Goal: Check status: Check status

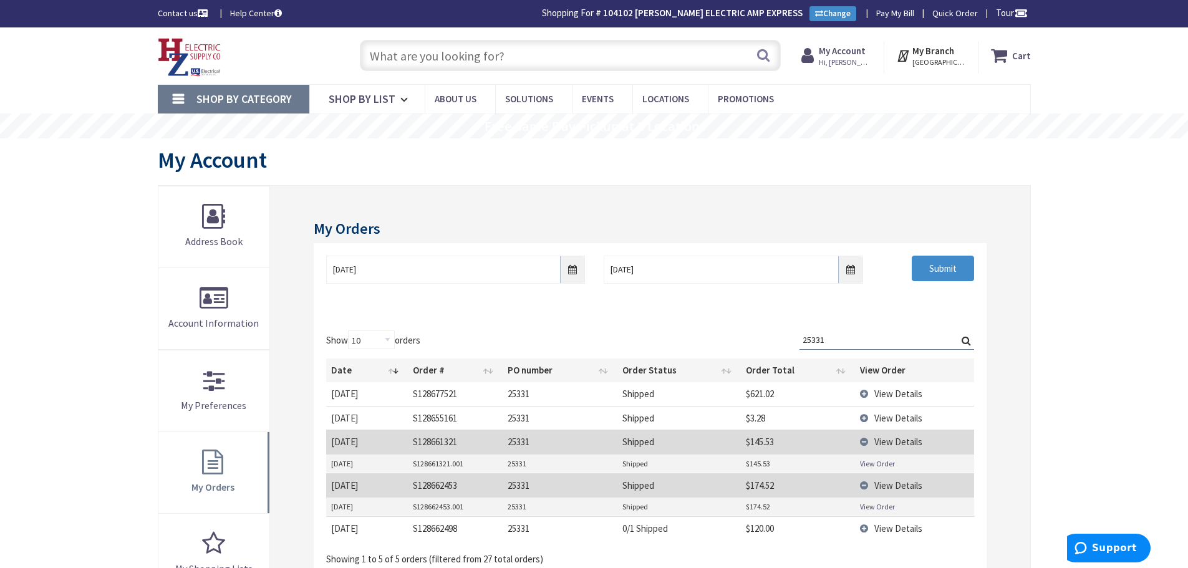
drag, startPoint x: 843, startPoint y: 338, endPoint x: 345, endPoint y: 369, distance: 499.0
click at [344, 369] on div "Show 10 25 50 100 orders Search: 25331 Date Order # PO number Order Status Orde…" at bounding box center [649, 447] width 647 height 235
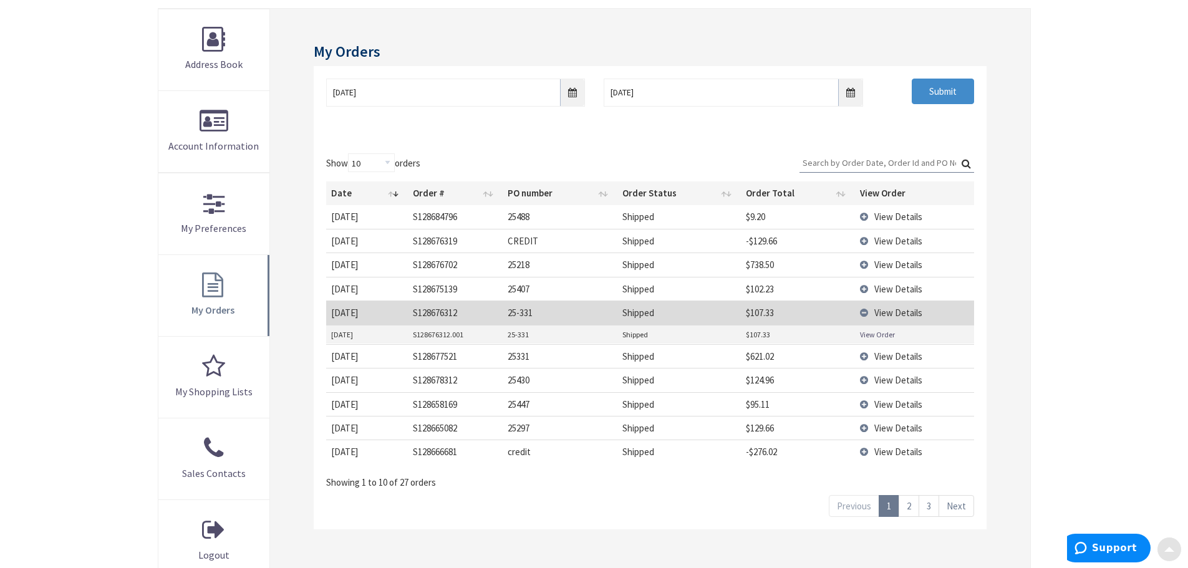
scroll to position [187, 0]
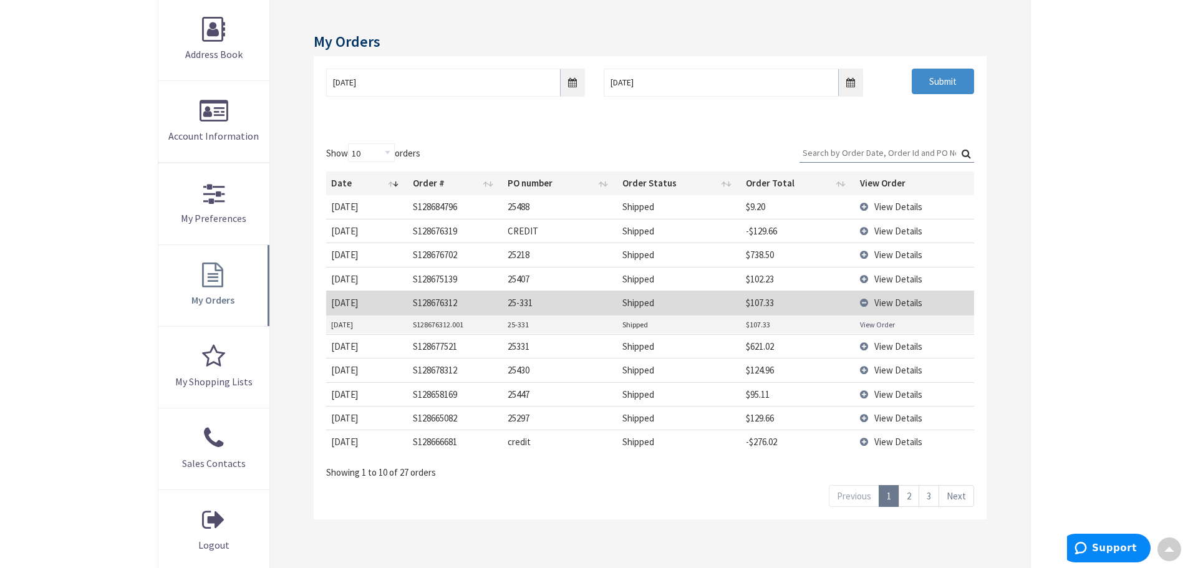
click at [911, 496] on link "2" at bounding box center [908, 496] width 21 height 22
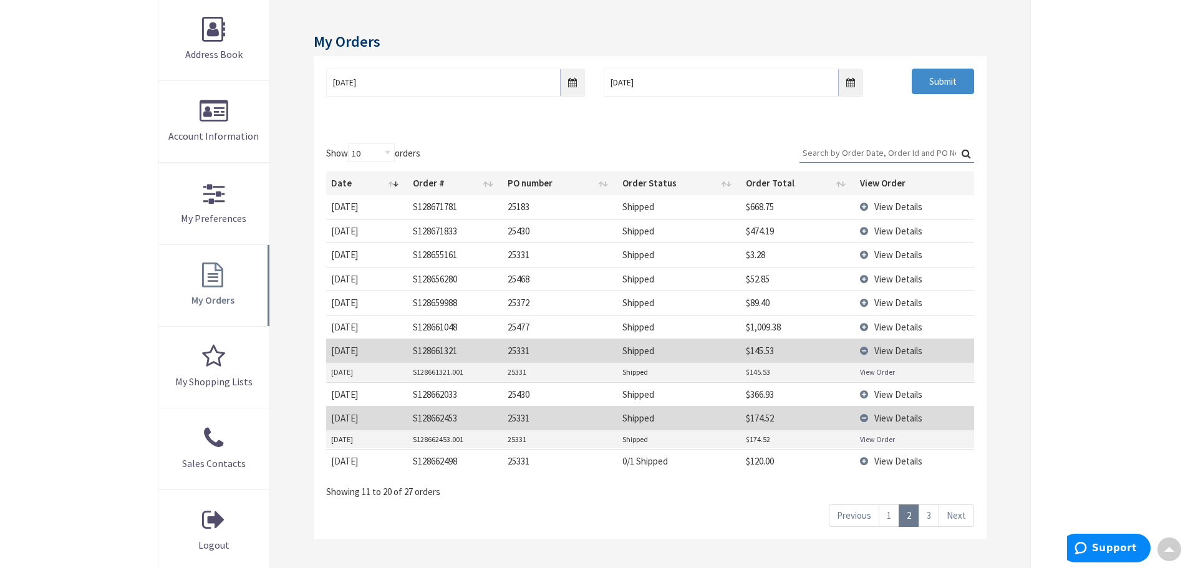
click at [934, 512] on link "3" at bounding box center [928, 515] width 21 height 22
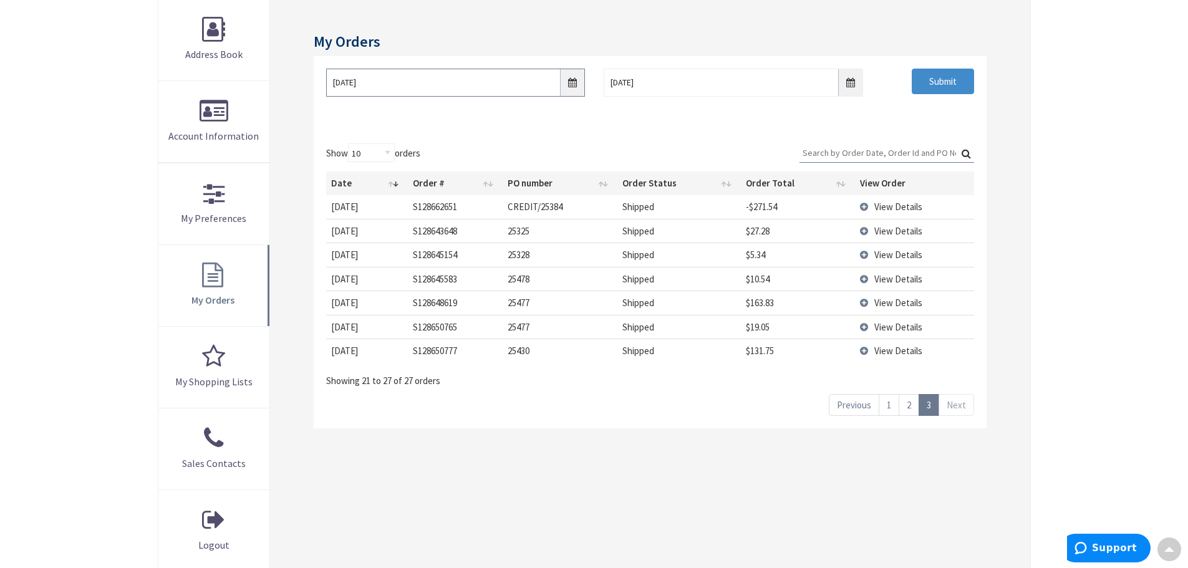
click at [569, 84] on input "8/26/2025" at bounding box center [455, 83] width 259 height 28
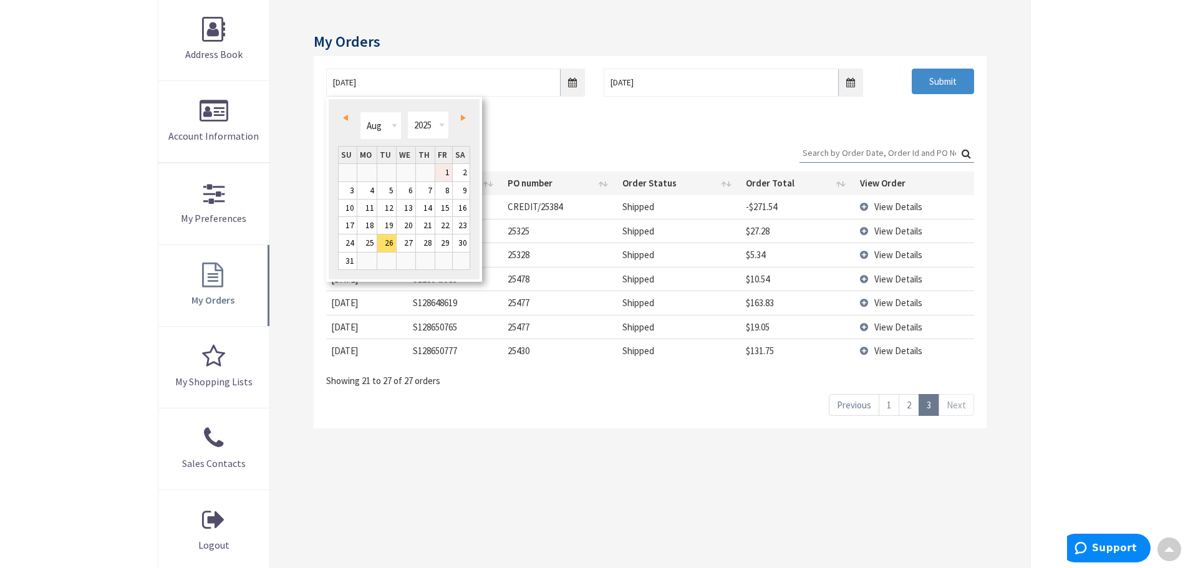
click at [443, 179] on link "1" at bounding box center [443, 172] width 17 height 17
type input "08/01/2025"
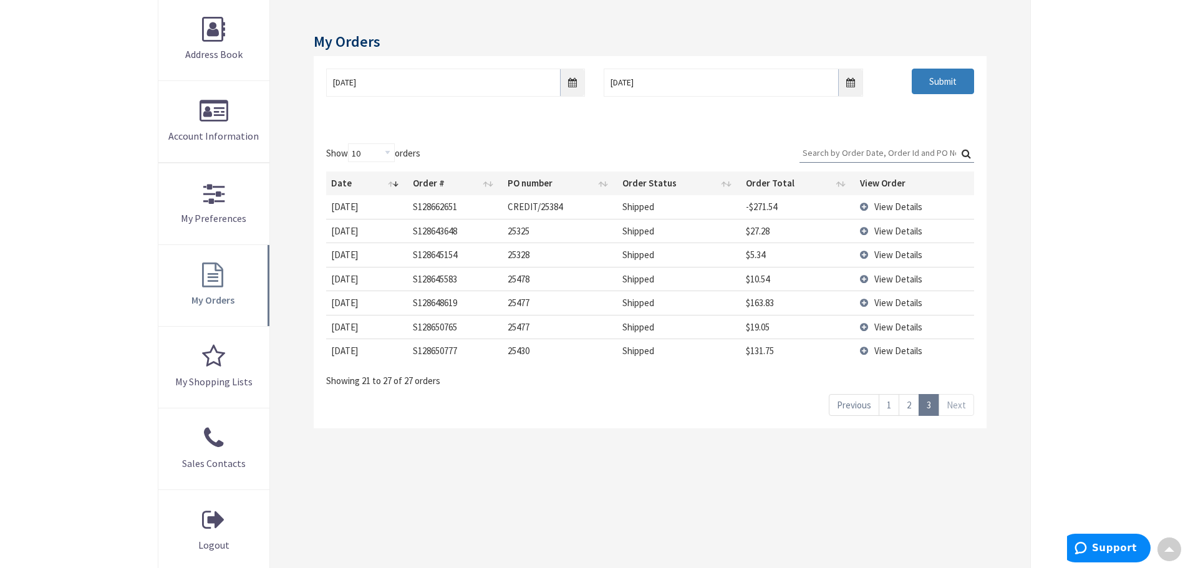
click at [945, 80] on input "Submit" at bounding box center [942, 82] width 62 height 26
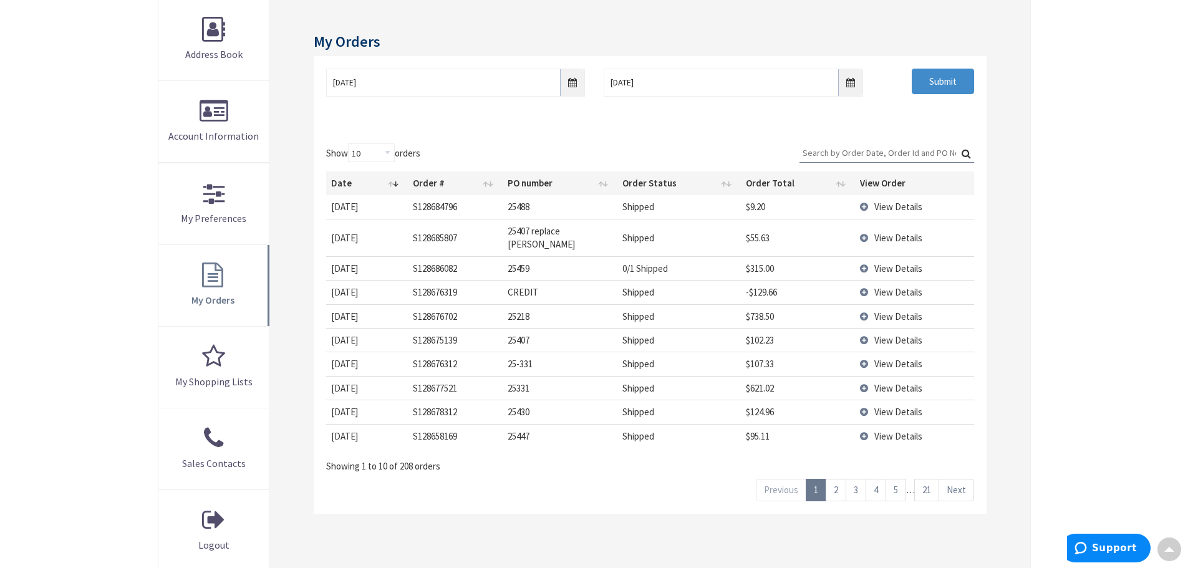
click at [838, 479] on link "2" at bounding box center [835, 490] width 21 height 22
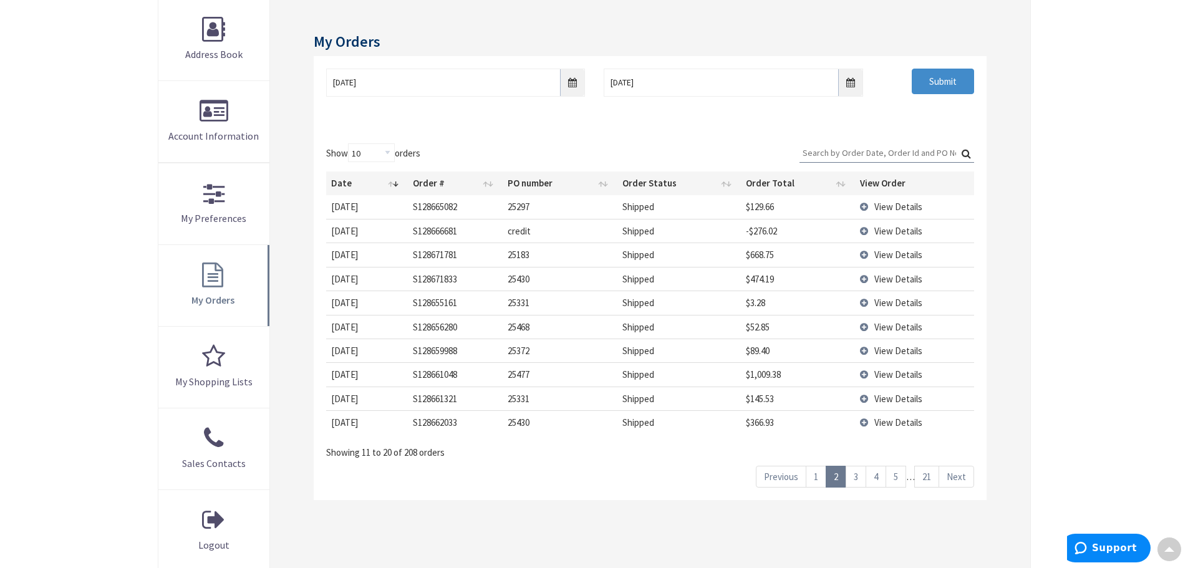
click at [855, 478] on link "3" at bounding box center [855, 477] width 21 height 22
click at [875, 475] on link "4" at bounding box center [875, 477] width 21 height 22
click at [899, 479] on link "5" at bounding box center [895, 477] width 21 height 22
click at [896, 480] on link "6" at bounding box center [895, 477] width 21 height 22
click at [862, 375] on td "View Details" at bounding box center [914, 374] width 119 height 24
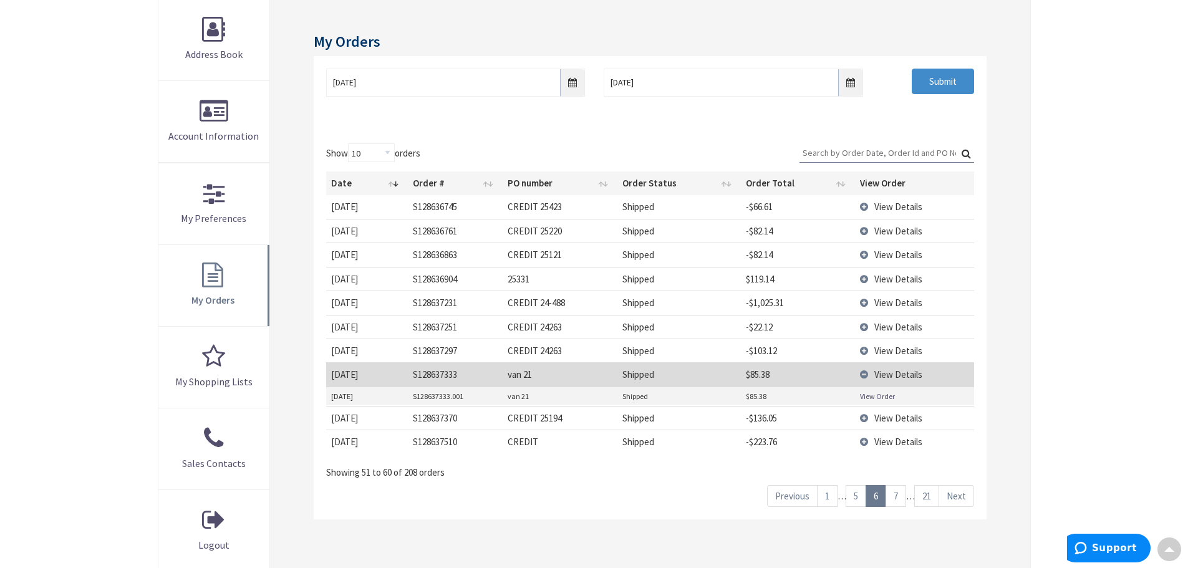
click at [870, 394] on link "View Order" at bounding box center [877, 396] width 35 height 11
click at [897, 495] on link "7" at bounding box center [895, 496] width 21 height 22
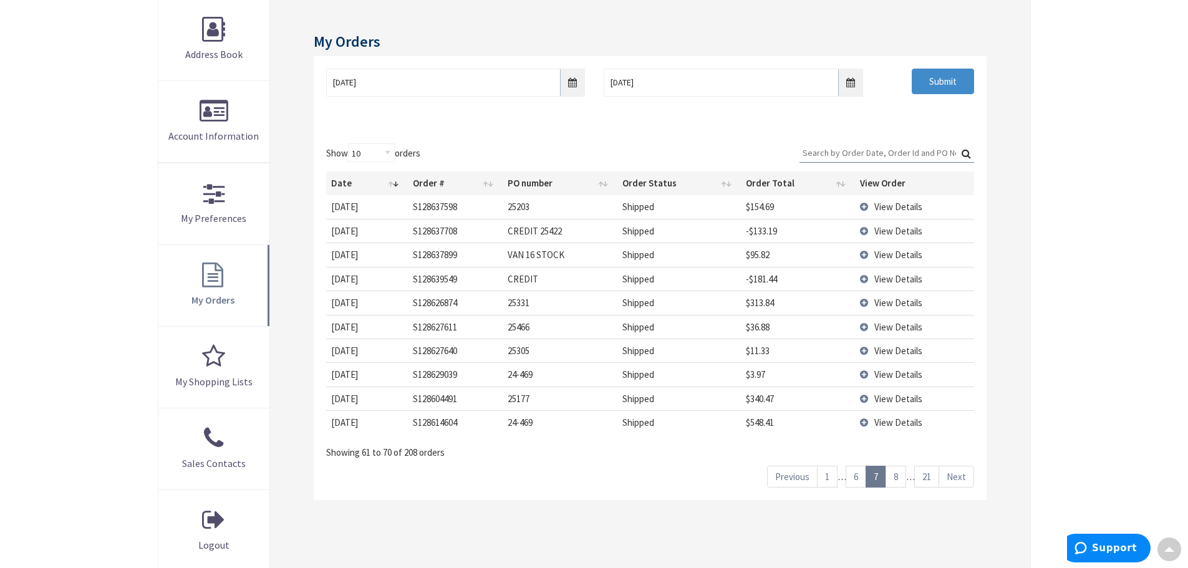
click at [863, 256] on td "View Details" at bounding box center [914, 254] width 119 height 24
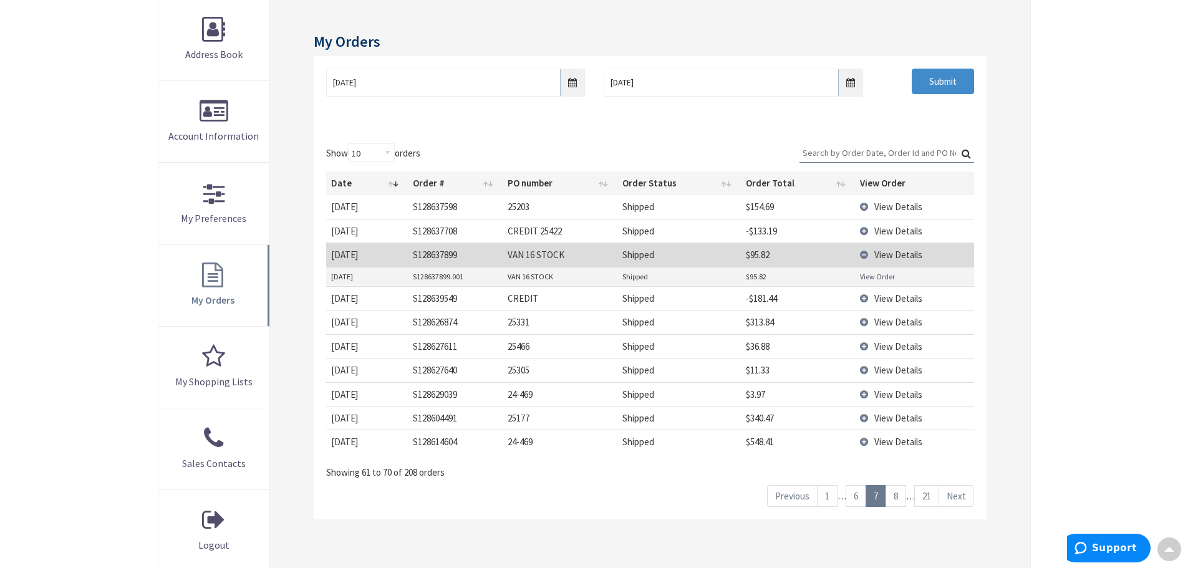
click at [865, 276] on link "View Order" at bounding box center [877, 276] width 35 height 11
click at [901, 498] on link "8" at bounding box center [895, 496] width 21 height 22
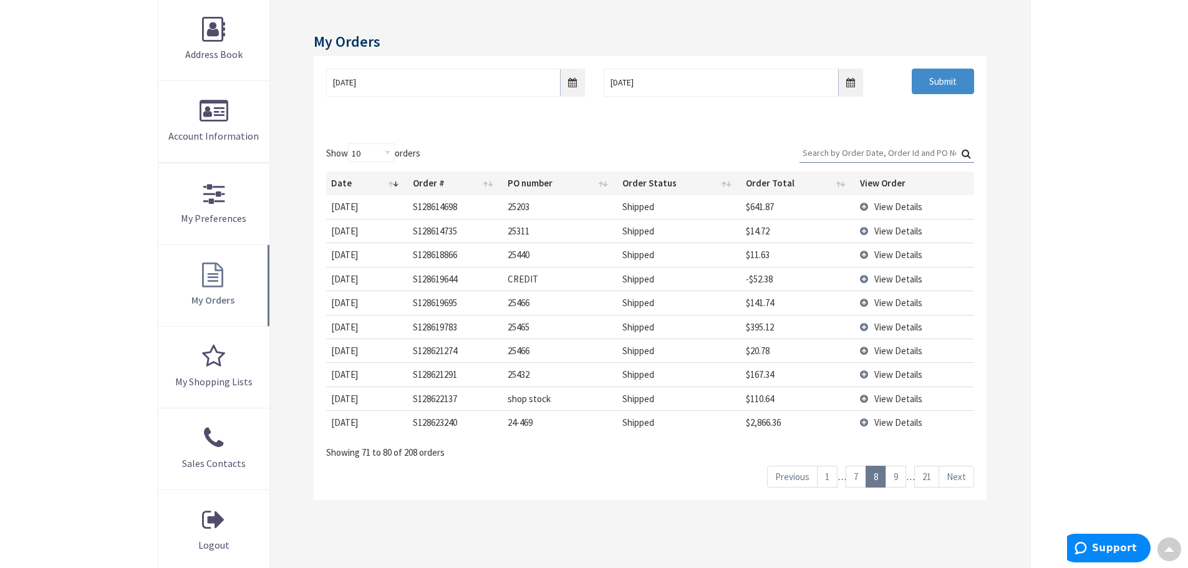
click at [896, 474] on link "9" at bounding box center [895, 477] width 21 height 22
click at [897, 480] on link "10" at bounding box center [893, 477] width 25 height 22
click at [897, 480] on link "11" at bounding box center [893, 477] width 25 height 22
click at [897, 480] on link "12" at bounding box center [893, 477] width 25 height 22
click at [862, 226] on td "View Details" at bounding box center [914, 231] width 119 height 24
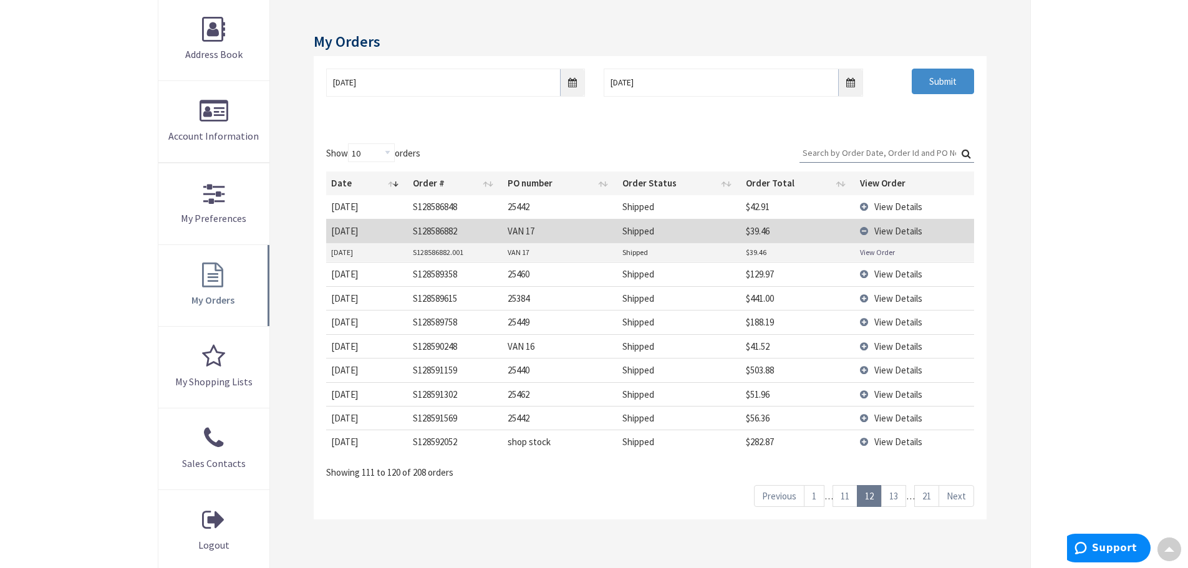
click at [858, 251] on td "View Order" at bounding box center [914, 252] width 118 height 19
click at [864, 252] on link "View Order" at bounding box center [877, 252] width 35 height 11
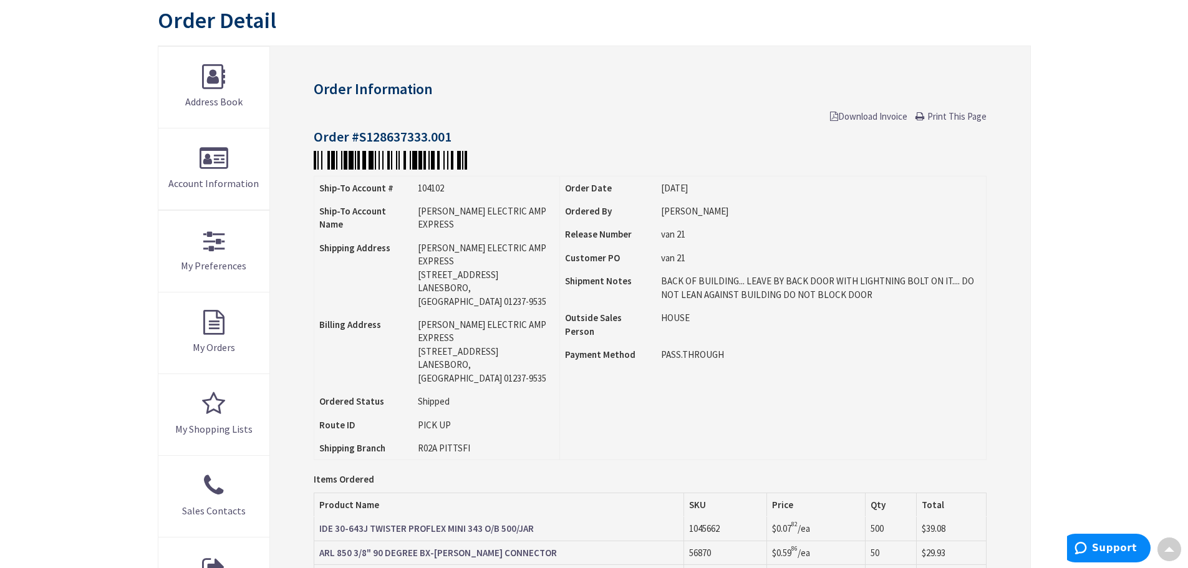
scroll to position [62, 0]
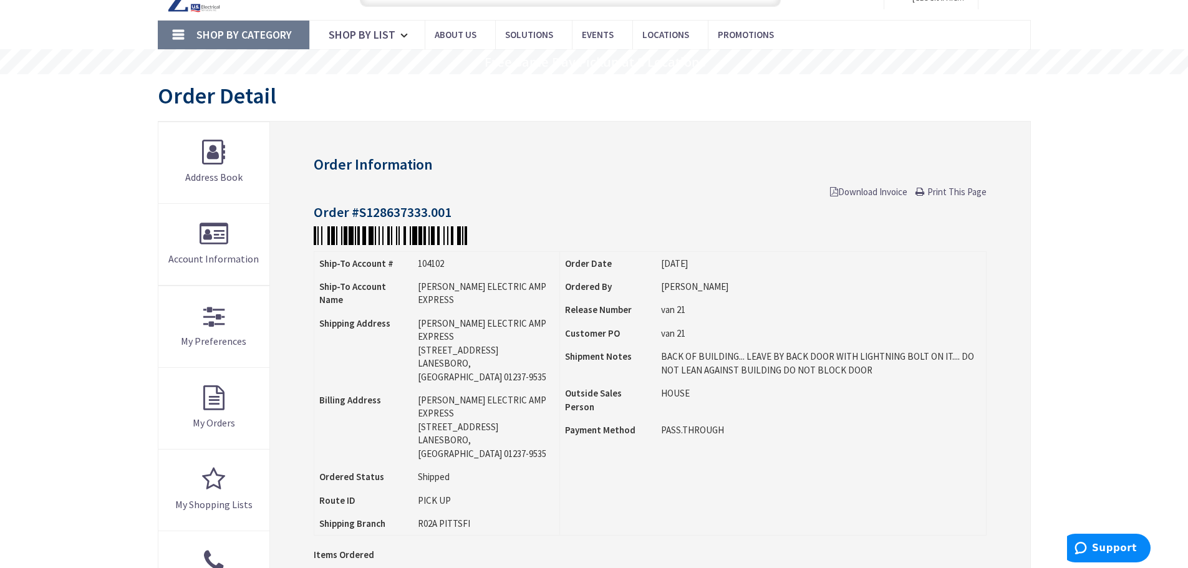
type input "Piper Farm, [STREET_ADDRESS]"
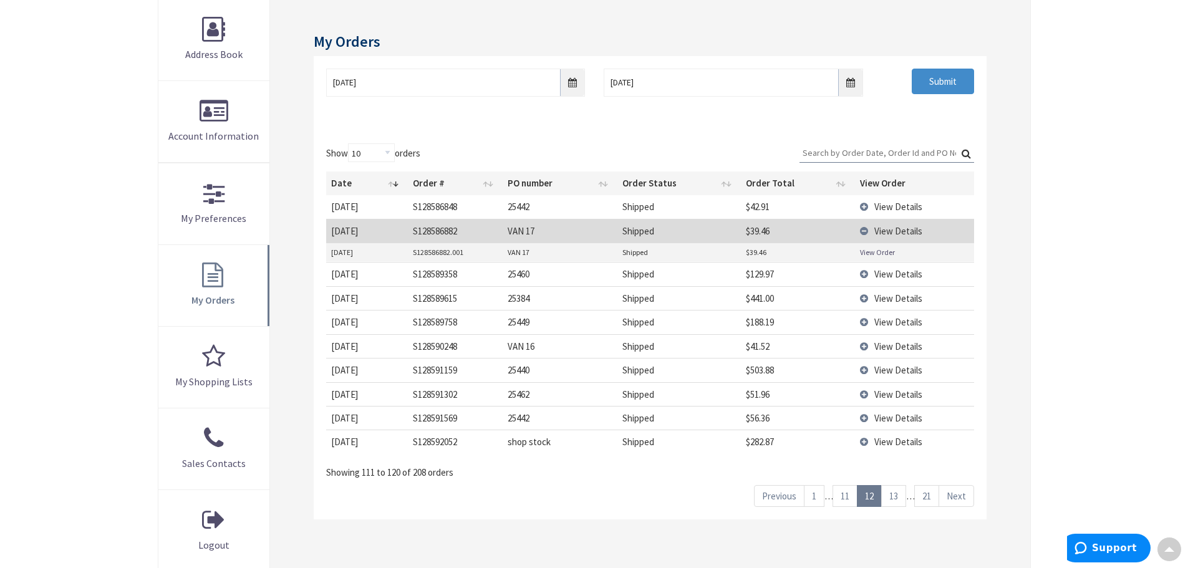
drag, startPoint x: 832, startPoint y: 148, endPoint x: 819, endPoint y: 158, distance: 16.5
click at [832, 148] on input "Search:" at bounding box center [886, 152] width 175 height 19
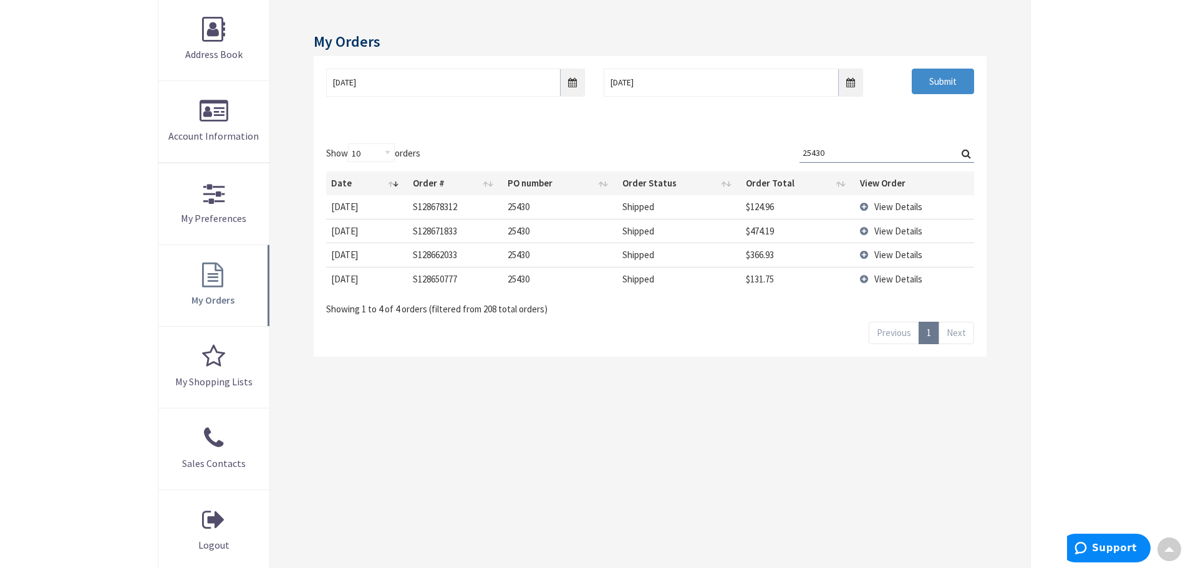
type input "25430"
click at [867, 280] on td "View Details" at bounding box center [914, 279] width 119 height 24
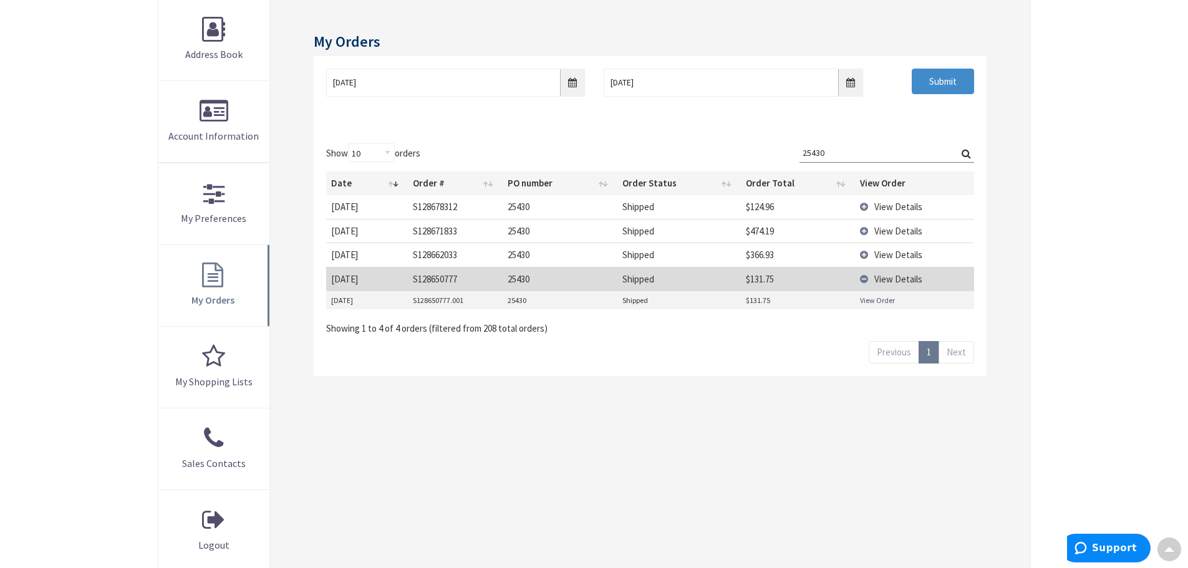
click at [877, 304] on link "View Order" at bounding box center [877, 300] width 35 height 11
click at [867, 280] on td "View Details" at bounding box center [914, 279] width 119 height 24
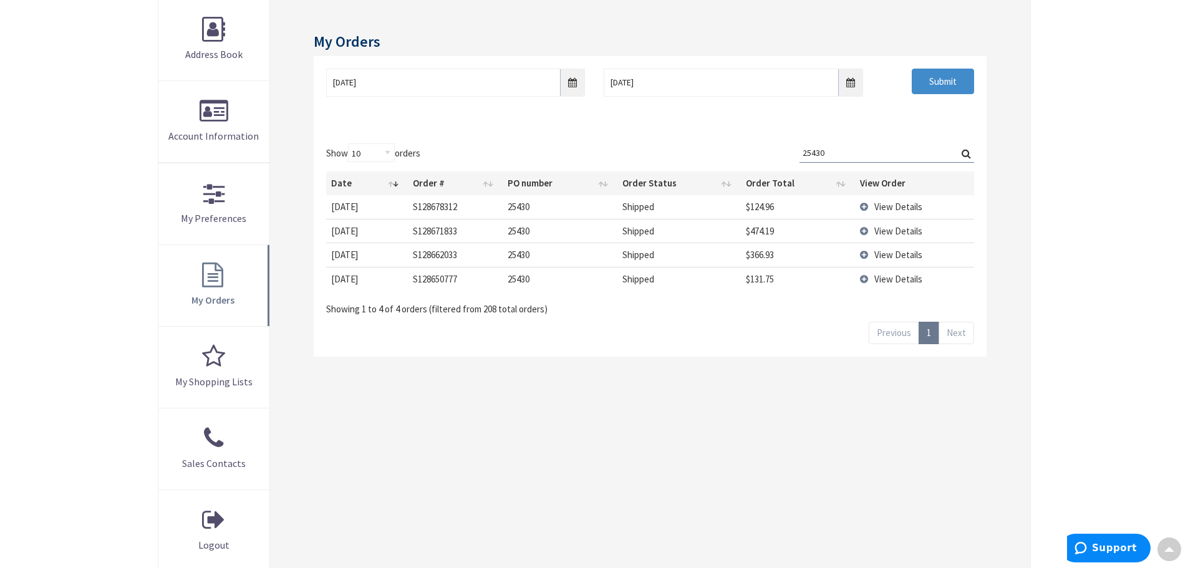
click at [863, 256] on td "View Details" at bounding box center [914, 254] width 119 height 24
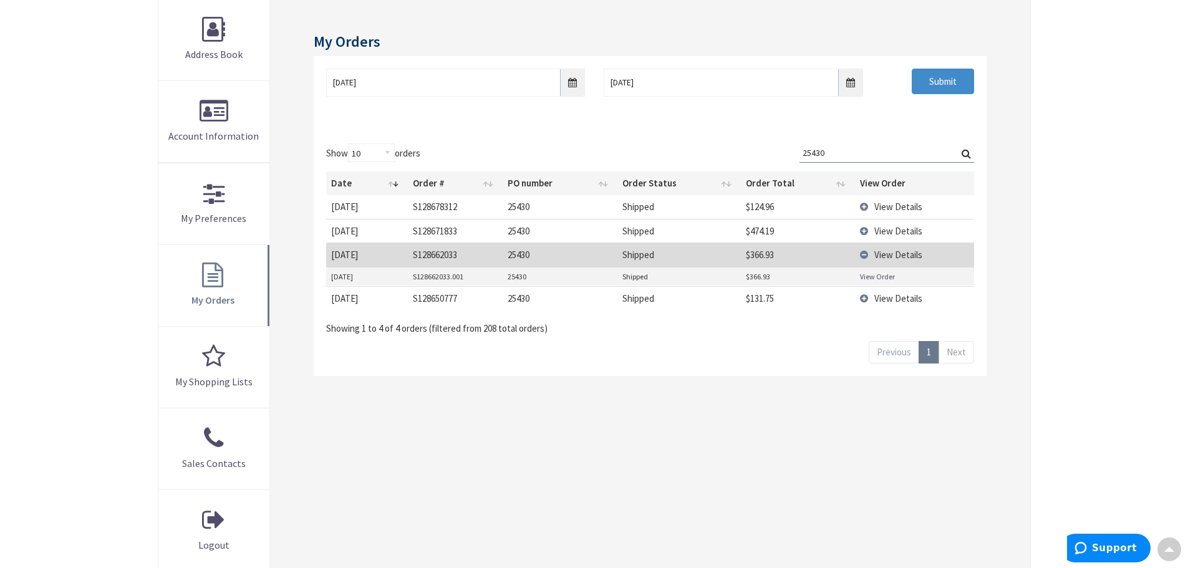
click at [868, 279] on link "View Order" at bounding box center [877, 276] width 35 height 11
click at [864, 229] on td "View Details" at bounding box center [914, 231] width 119 height 24
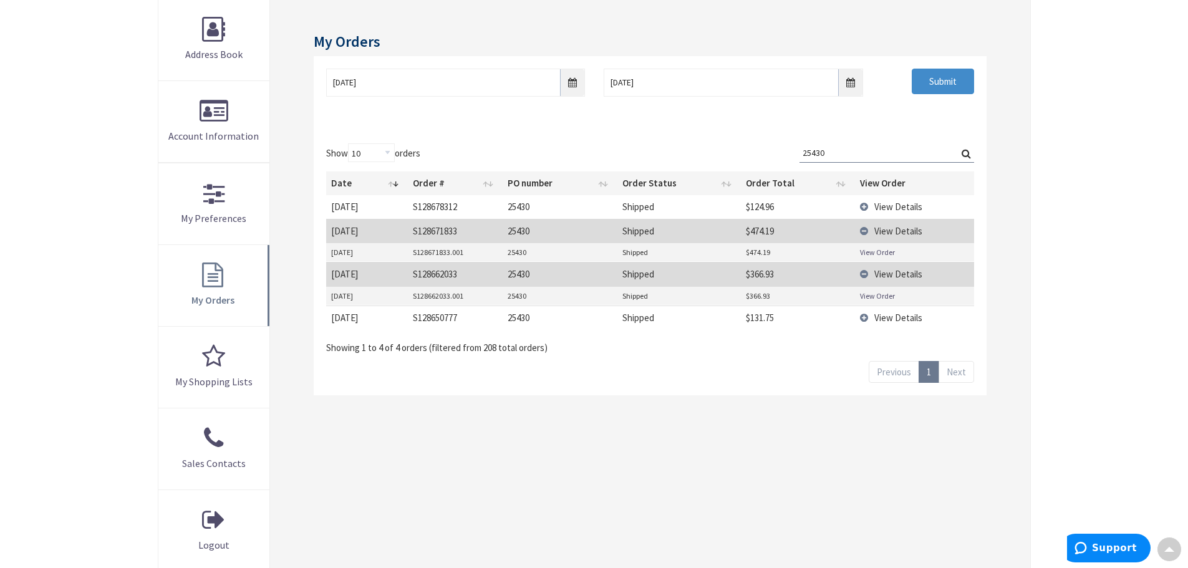
click at [876, 251] on link "View Order" at bounding box center [877, 252] width 35 height 11
click at [866, 206] on td "View Details" at bounding box center [914, 206] width 119 height 23
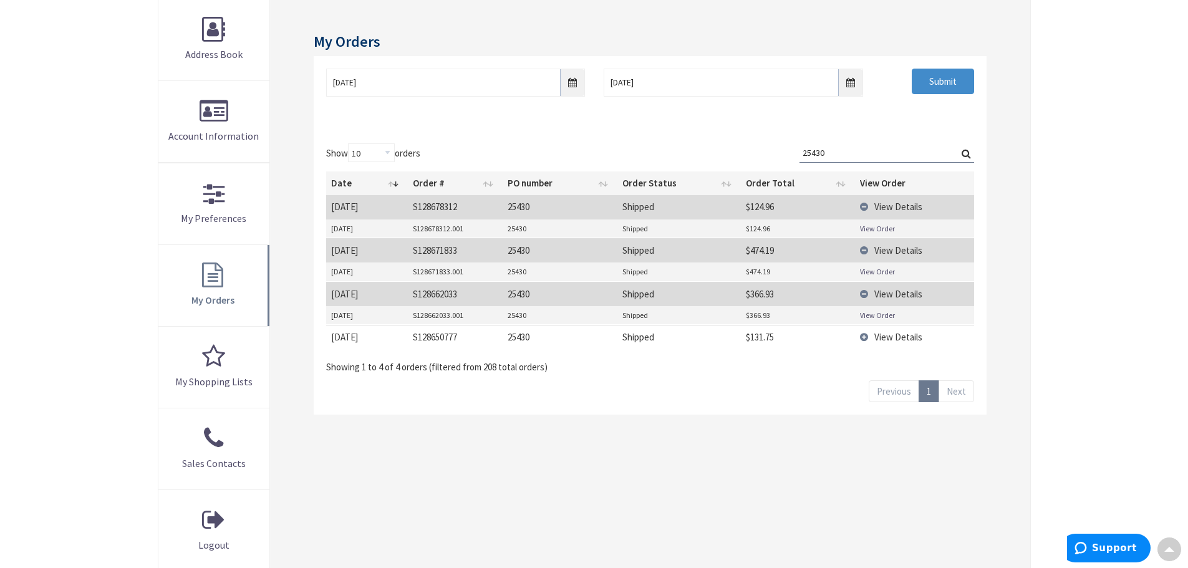
click at [867, 228] on link "View Order" at bounding box center [877, 228] width 35 height 11
click at [867, 273] on link "View Order" at bounding box center [877, 271] width 35 height 11
click at [873, 228] on link "View Order" at bounding box center [877, 228] width 35 height 11
drag, startPoint x: 843, startPoint y: 140, endPoint x: 567, endPoint y: 187, distance: 280.1
click at [552, 194] on div "Show 10 25 50 100 orders Search: 25430 Date Order # PO number Order Status Orde…" at bounding box center [650, 273] width 672 height 284
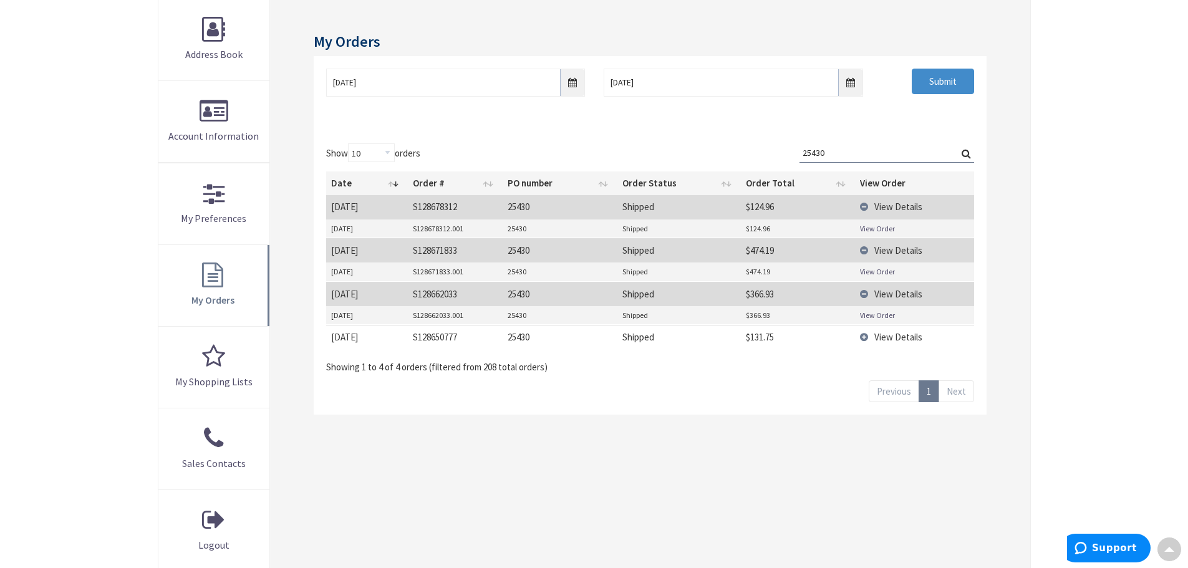
drag, startPoint x: 841, startPoint y: 146, endPoint x: 719, endPoint y: 186, distance: 127.9
click at [696, 185] on div "Show 10 25 50 100 orders Search: 25430 Date Order # PO number Order Status Orde…" at bounding box center [649, 258] width 647 height 231
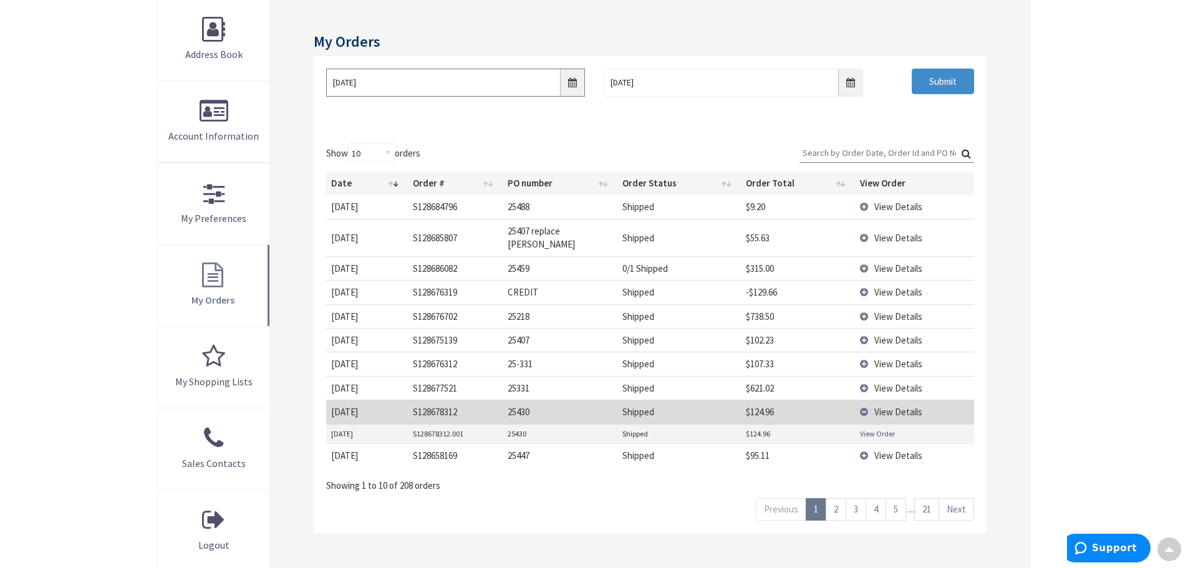
click at [578, 82] on input "08/01/2025" at bounding box center [455, 83] width 259 height 28
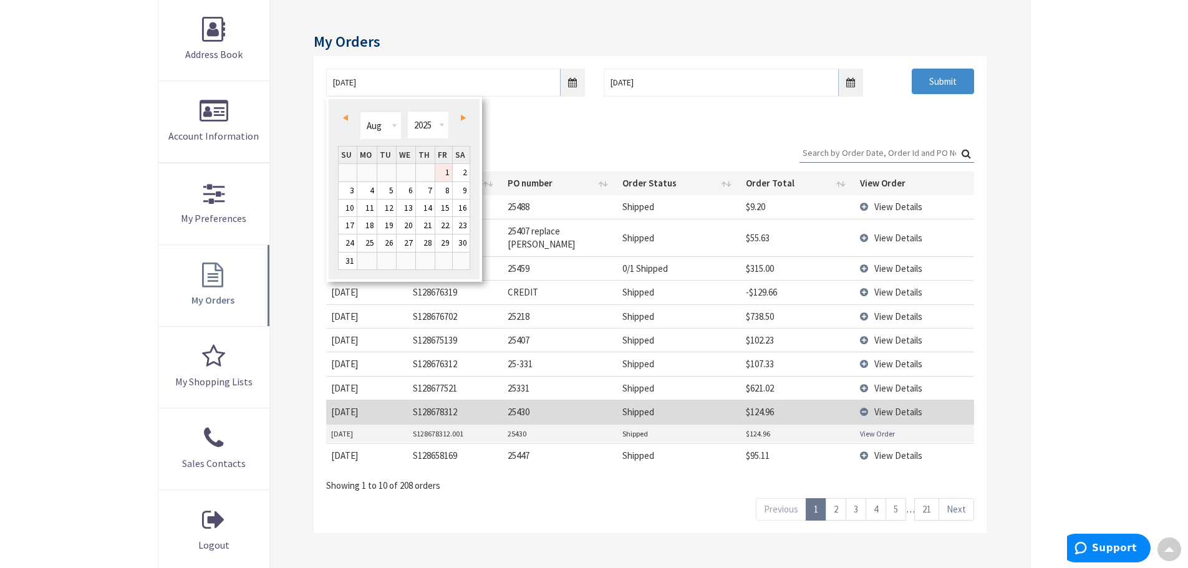
click at [444, 165] on link "1" at bounding box center [443, 172] width 17 height 17
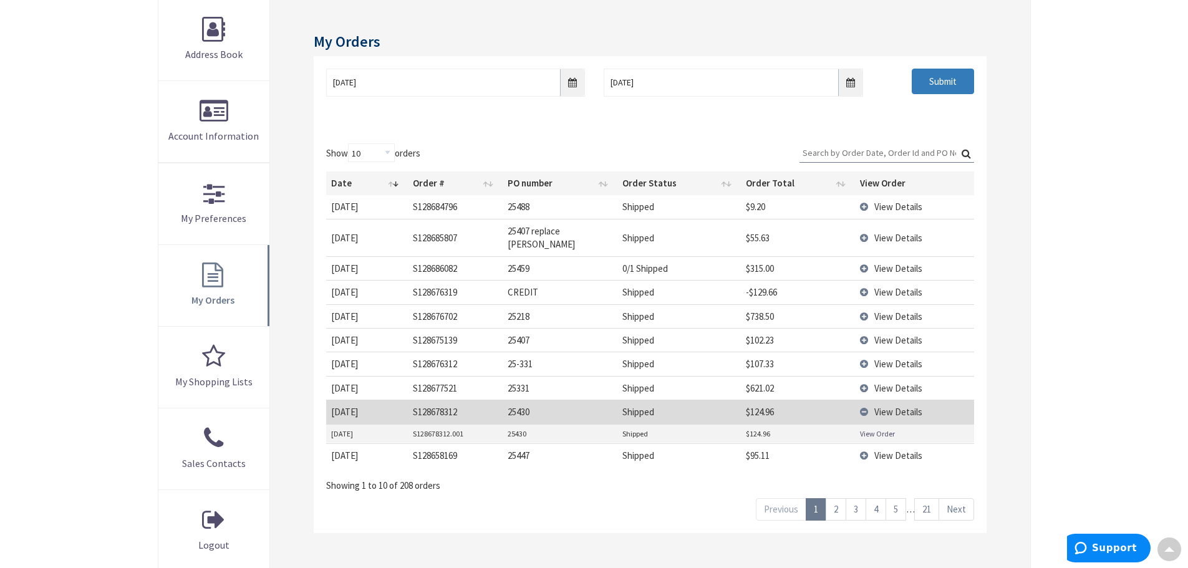
click at [929, 83] on input "Submit" at bounding box center [942, 82] width 62 height 26
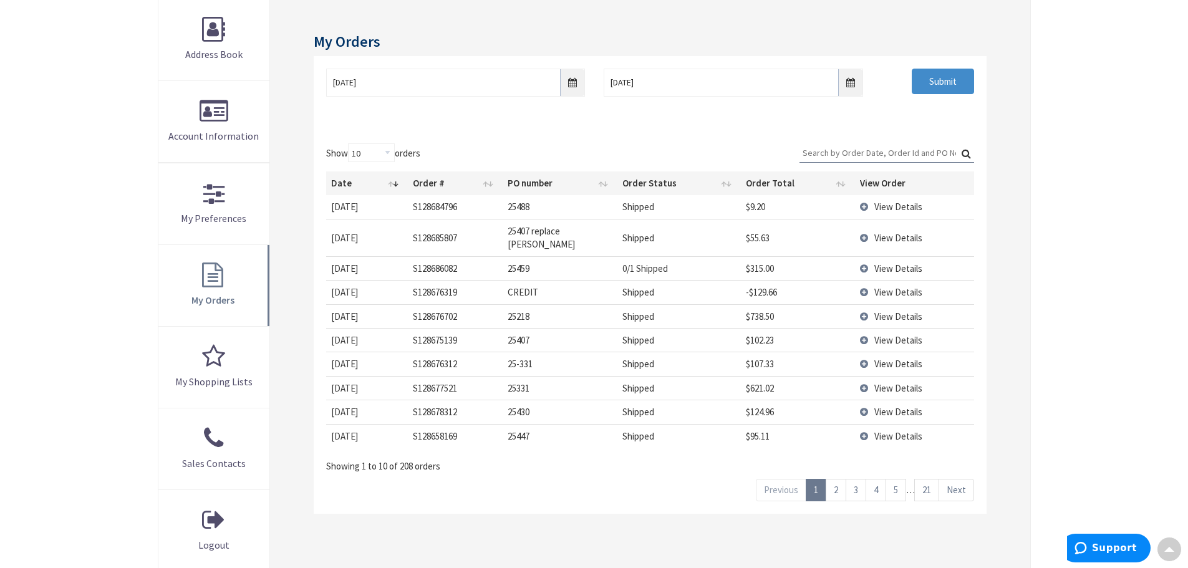
drag, startPoint x: 804, startPoint y: 148, endPoint x: 953, endPoint y: 165, distance: 150.0
click at [807, 148] on input "Search:" at bounding box center [886, 152] width 175 height 19
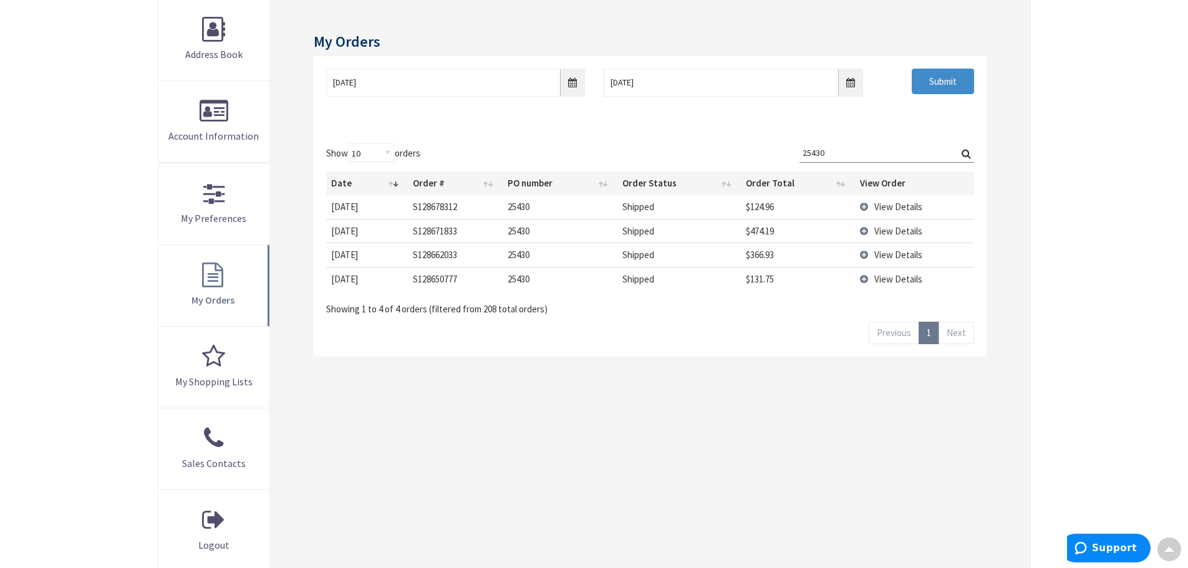
type input "25430"
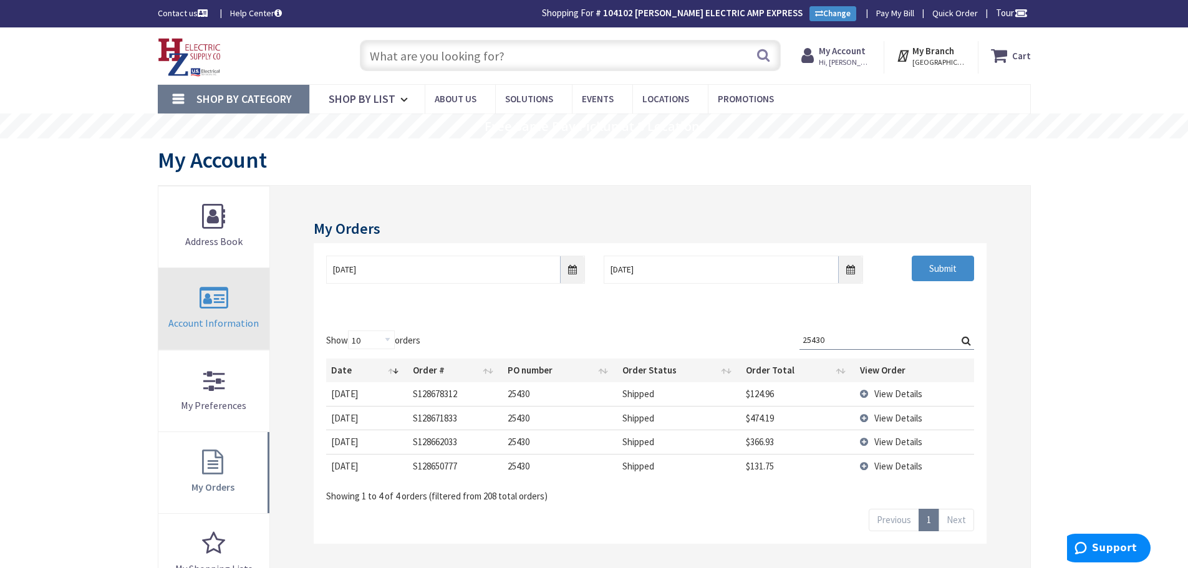
drag, startPoint x: 845, startPoint y: 344, endPoint x: 268, endPoint y: 329, distance: 576.8
click at [287, 322] on div "My Orders 08/01/2025 9/2/2025 Submit Show 10 25 50 100 orders Search: 25430 Dat…" at bounding box center [649, 472] width 759 height 572
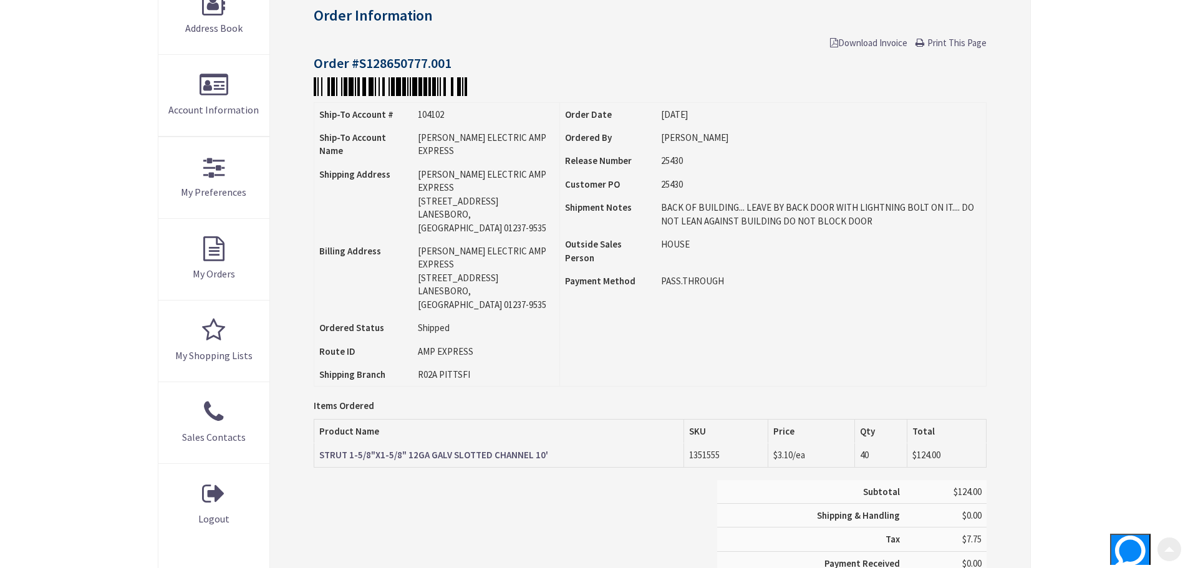
scroll to position [249, 0]
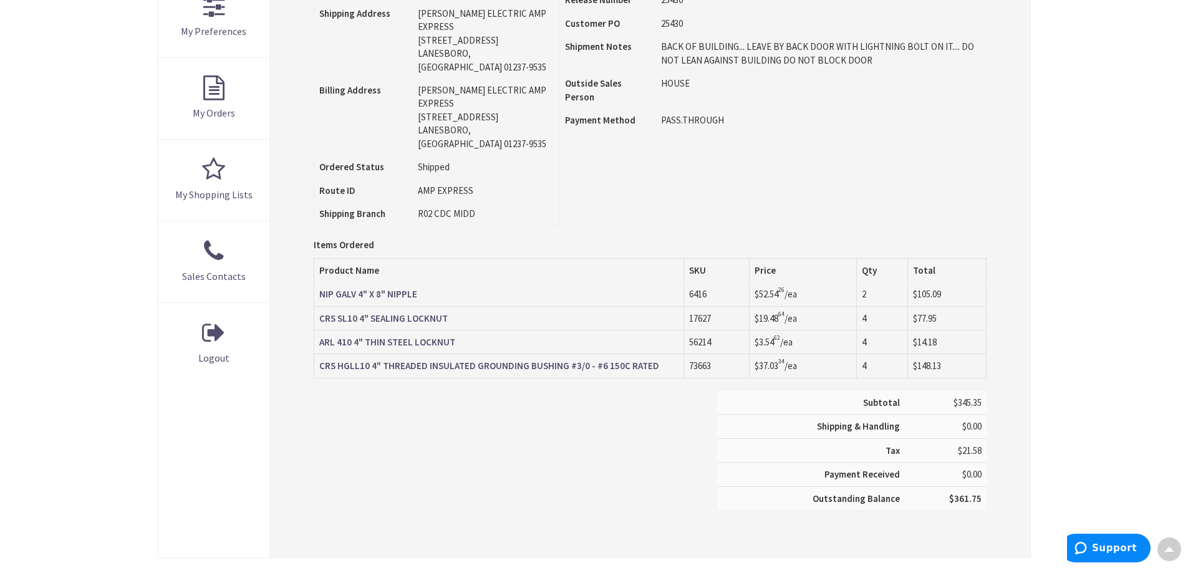
scroll to position [376, 0]
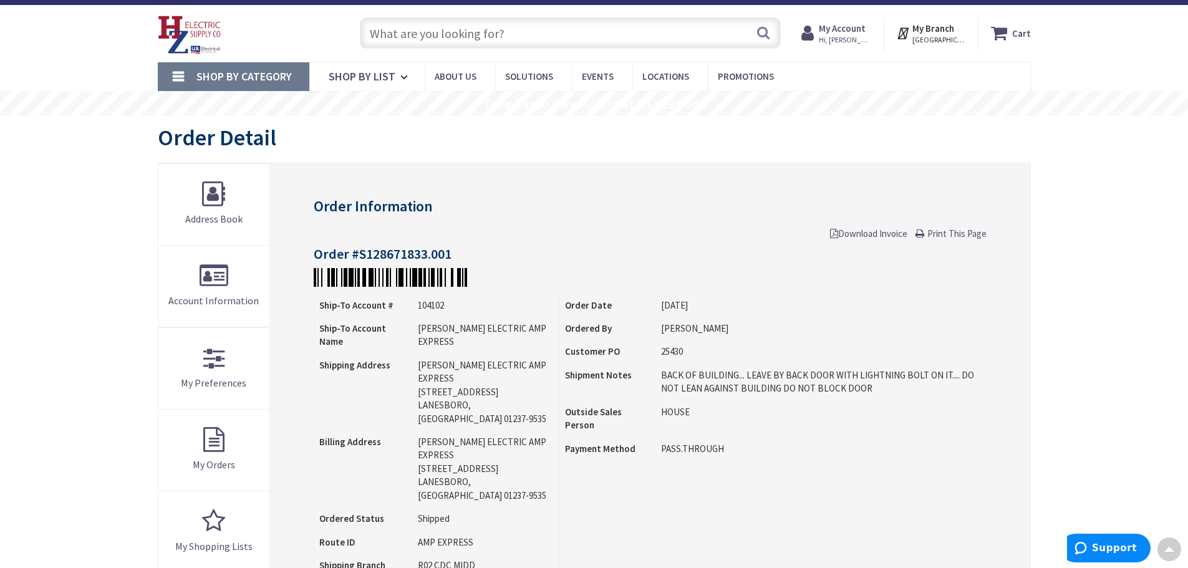
scroll to position [2, 0]
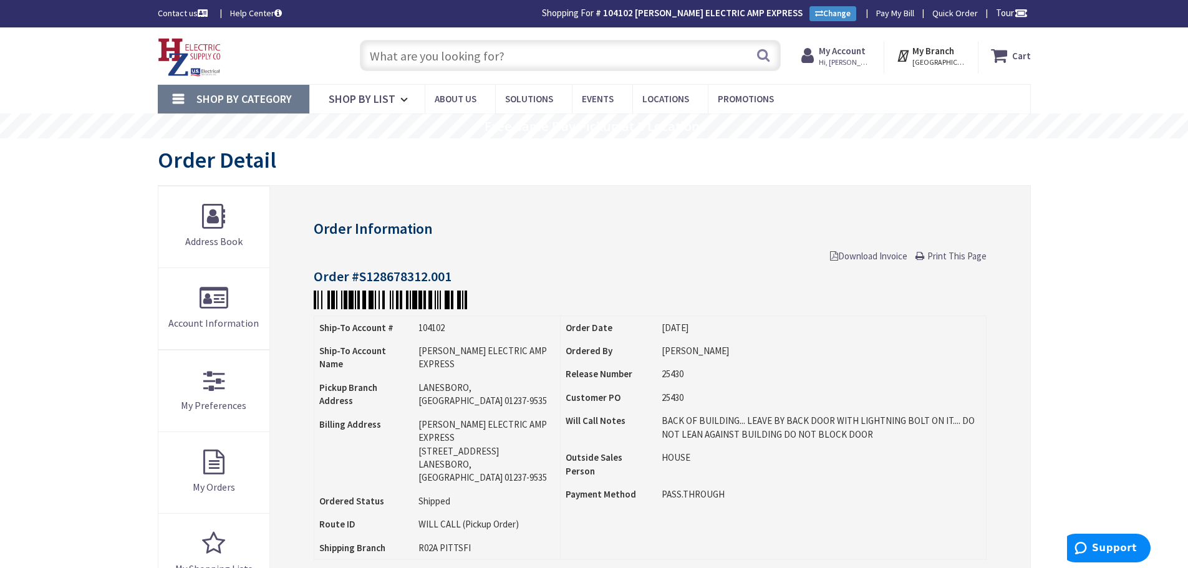
click at [487, 65] on input "text" at bounding box center [570, 55] width 421 height 31
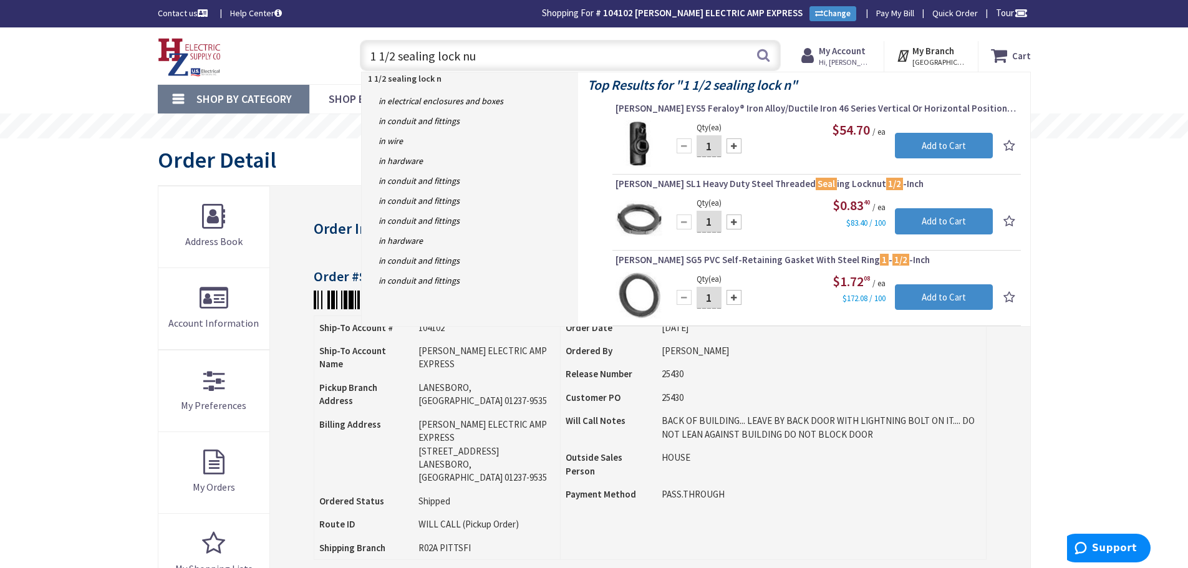
type input "1 1/2 sealing lock nut"
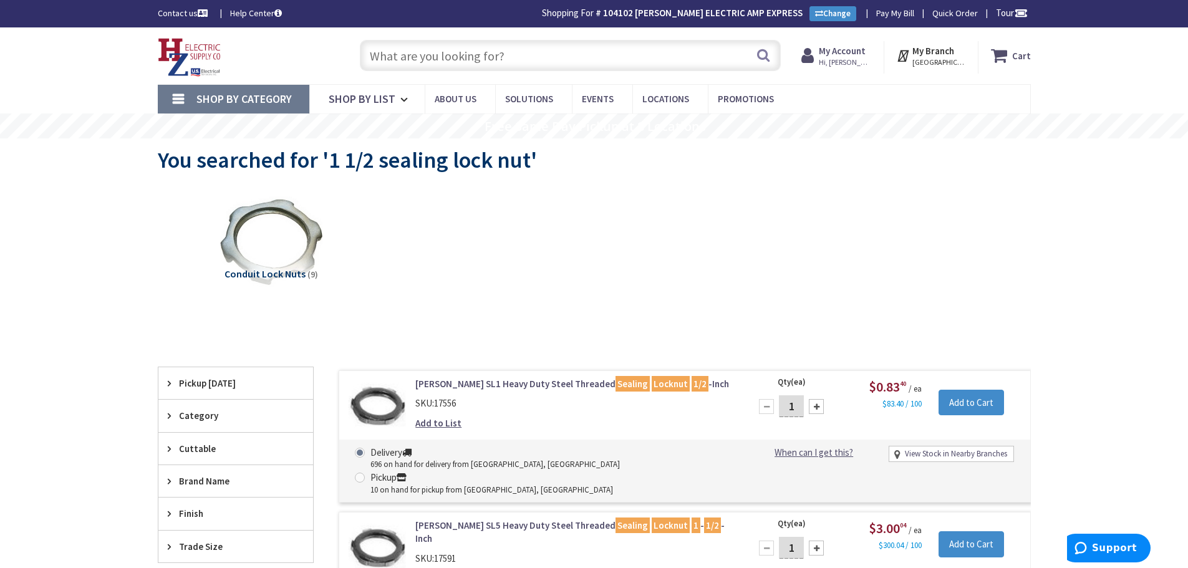
drag, startPoint x: 401, startPoint y: 54, endPoint x: 929, endPoint y: 191, distance: 545.7
click at [420, 55] on input "text" at bounding box center [570, 55] width 421 height 31
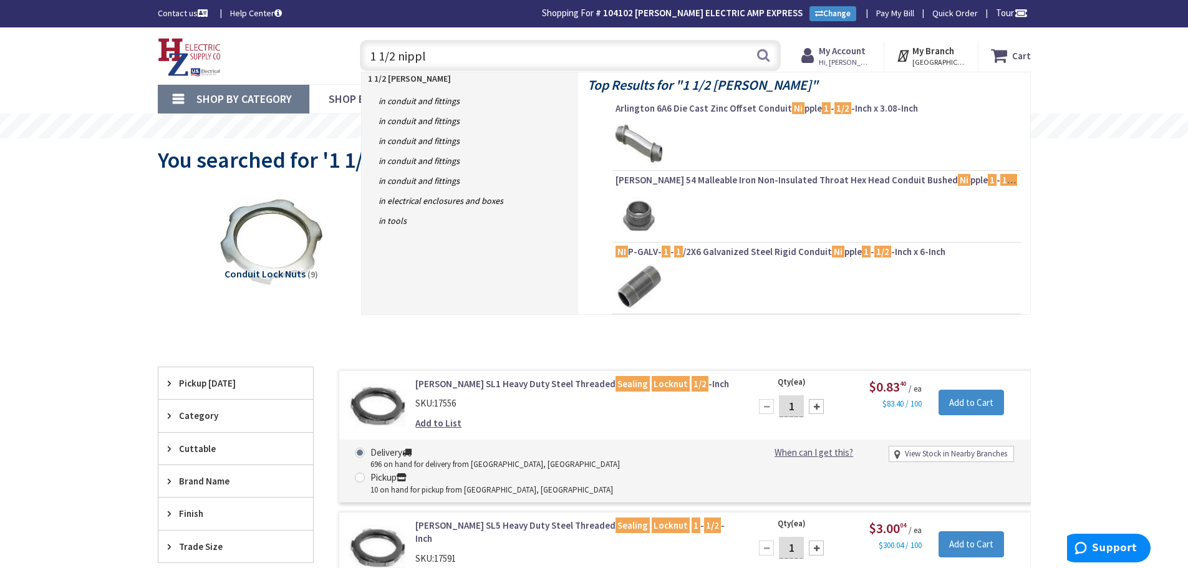
type input "1 1/2 nipple"
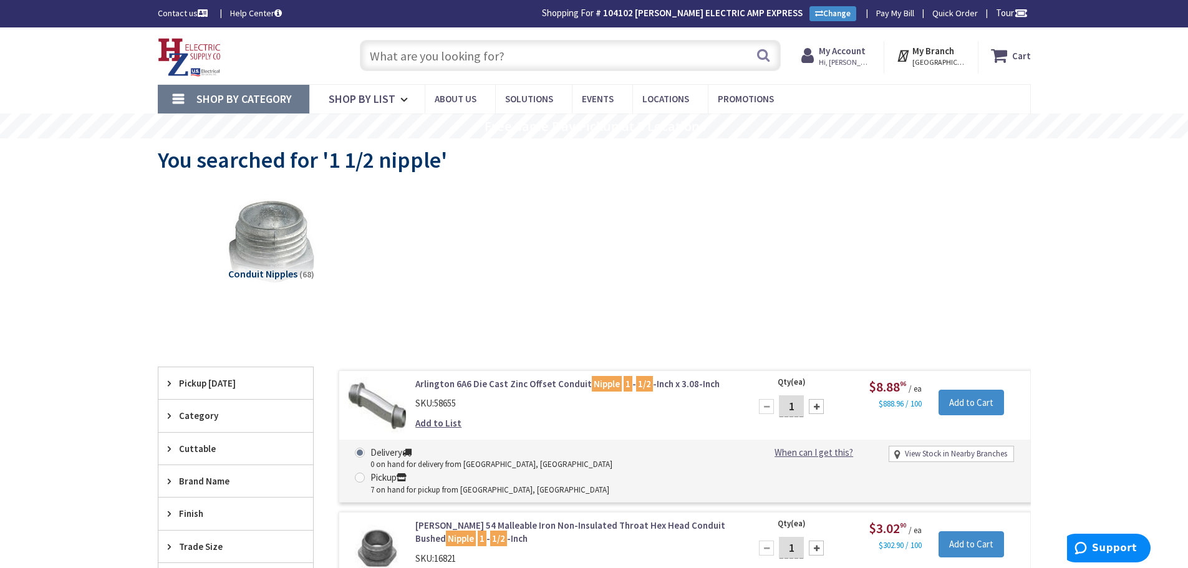
click at [388, 67] on input "text" at bounding box center [570, 55] width 421 height 31
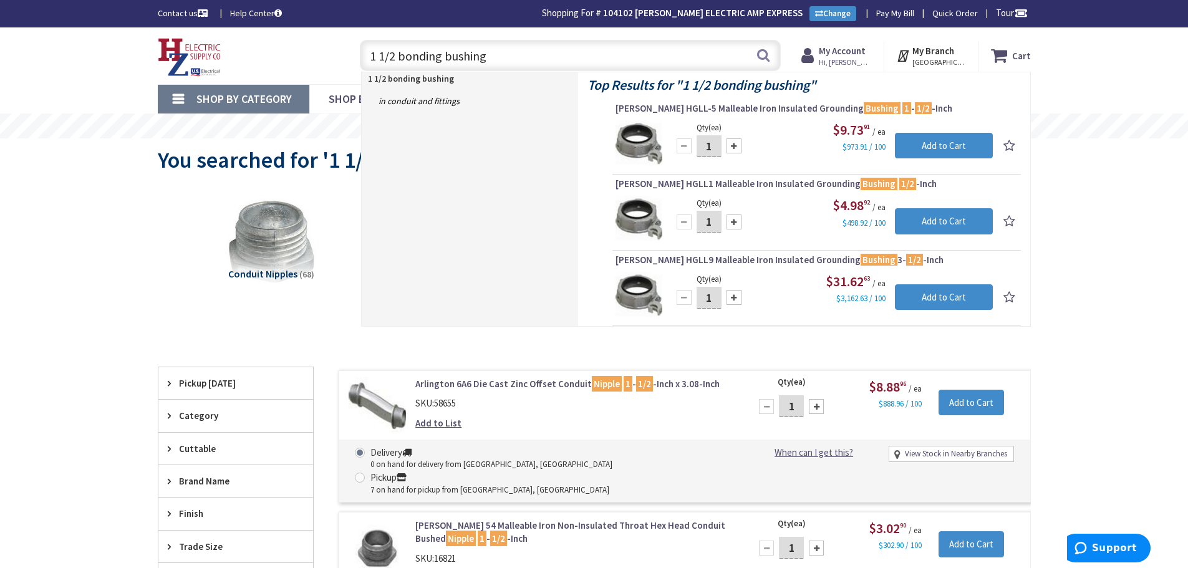
drag, startPoint x: 509, startPoint y: 59, endPoint x: -103, endPoint y: 76, distance: 612.4
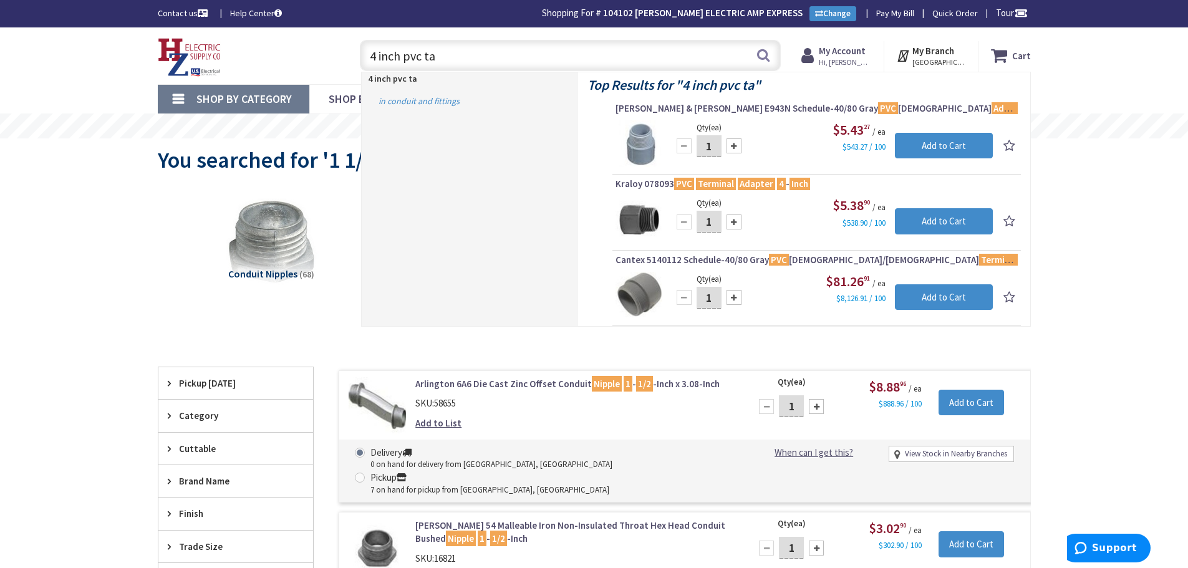
drag, startPoint x: 444, startPoint y: 59, endPoint x: 514, endPoint y: 98, distance: 80.4
click at [448, 67] on input "4 inch pvc ta" at bounding box center [570, 55] width 421 height 31
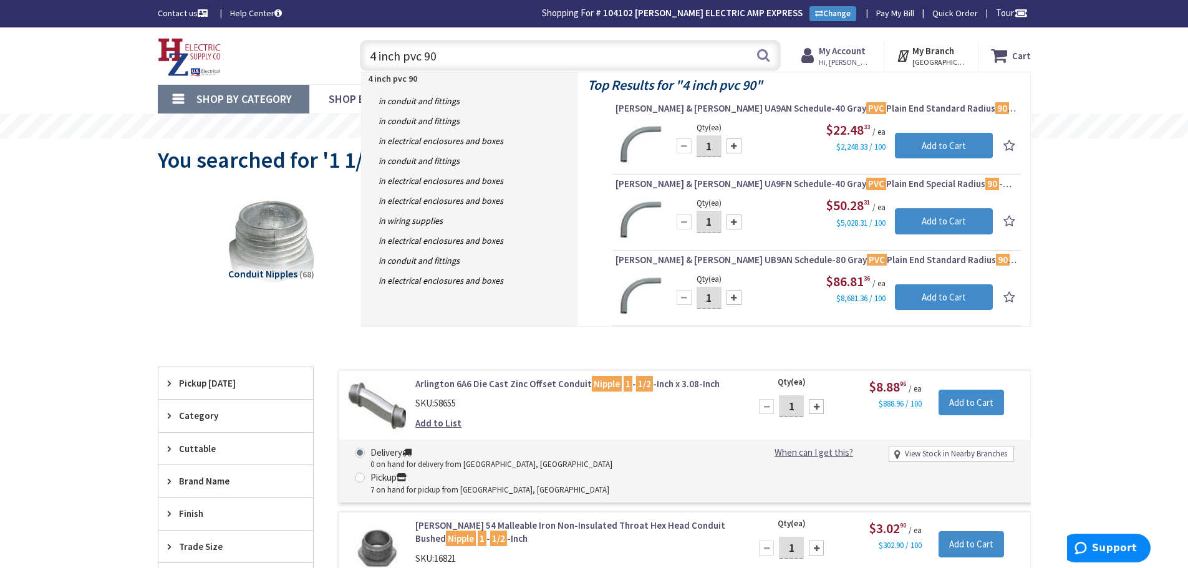
type input "4 inch pvc 90"
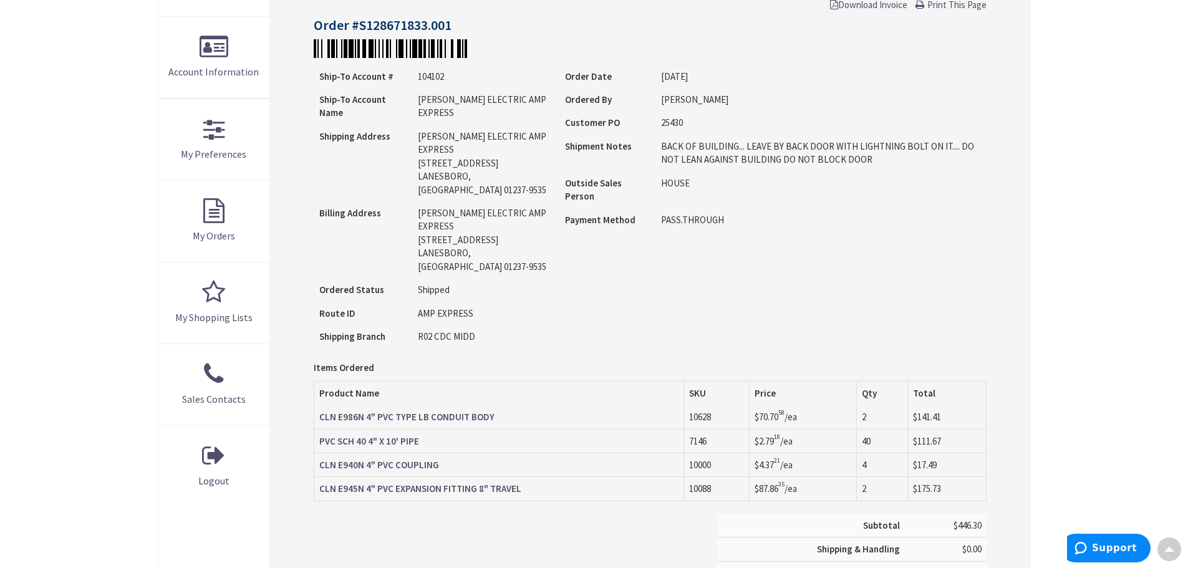
scroll to position [251, 0]
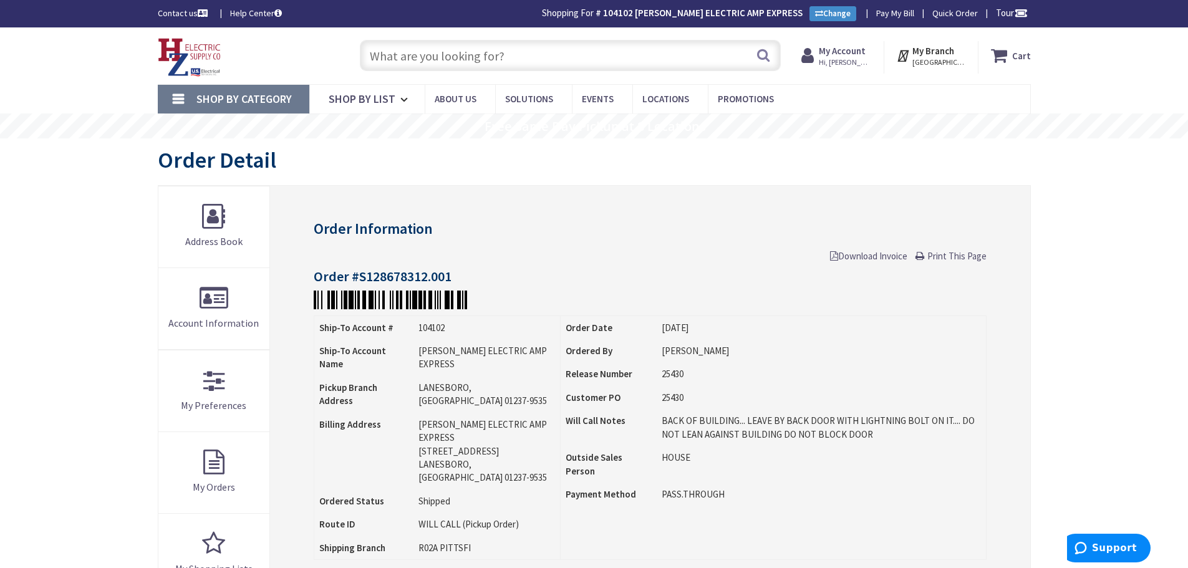
drag, startPoint x: 387, startPoint y: 59, endPoint x: 424, endPoint y: 57, distance: 36.9
click at [401, 59] on input "text" at bounding box center [570, 55] width 421 height 31
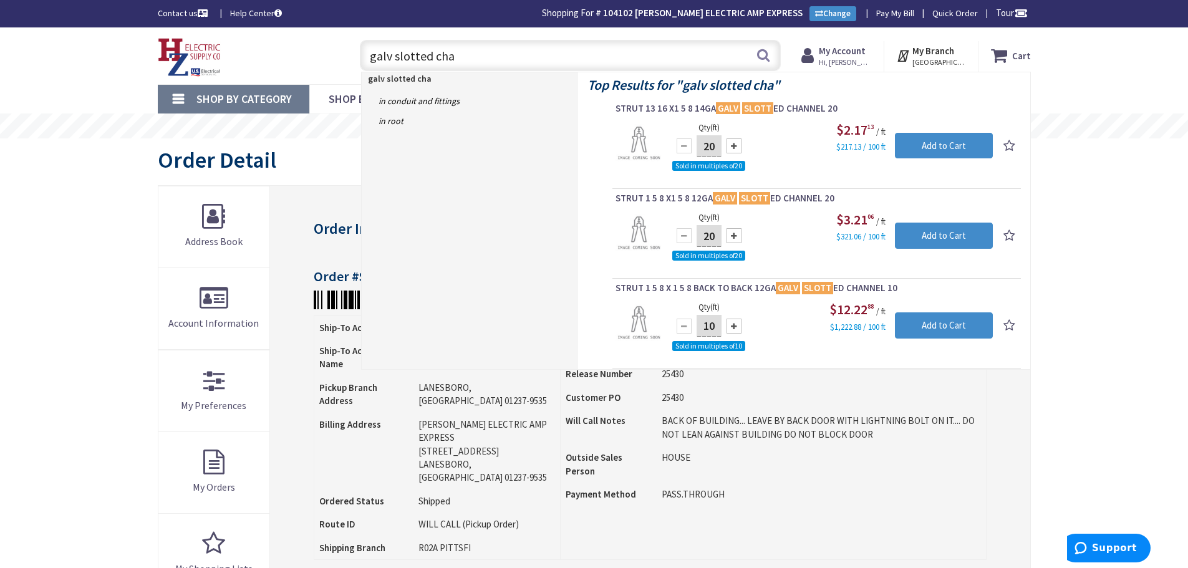
type input "galv slotted chan"
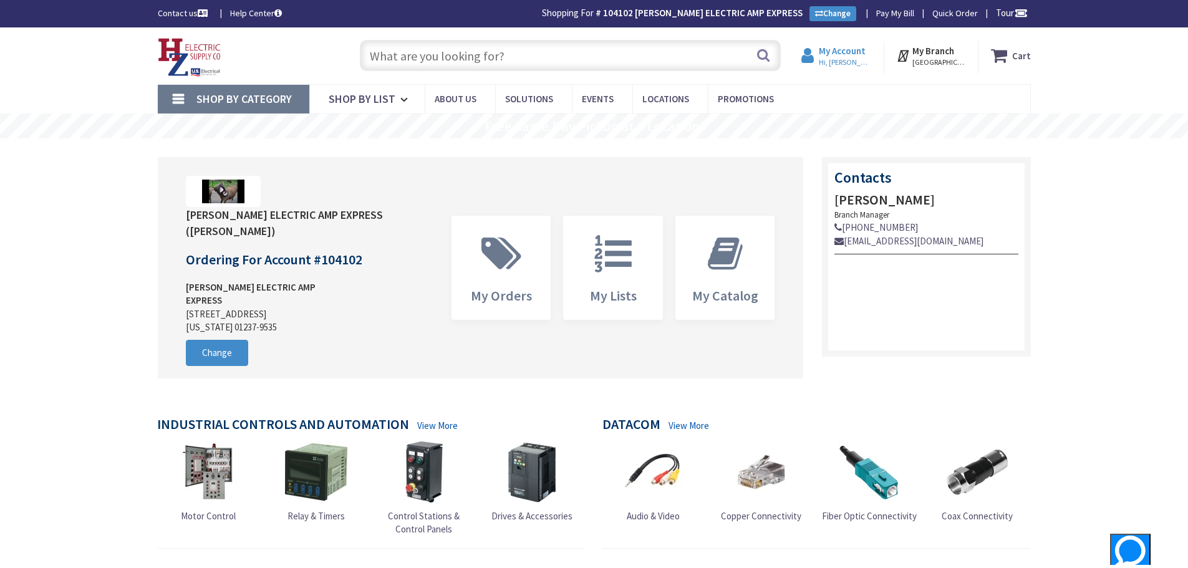
type input "Piper Farm, [STREET_ADDRESS]"
click at [839, 49] on strong "My Account" at bounding box center [841, 51] width 47 height 12
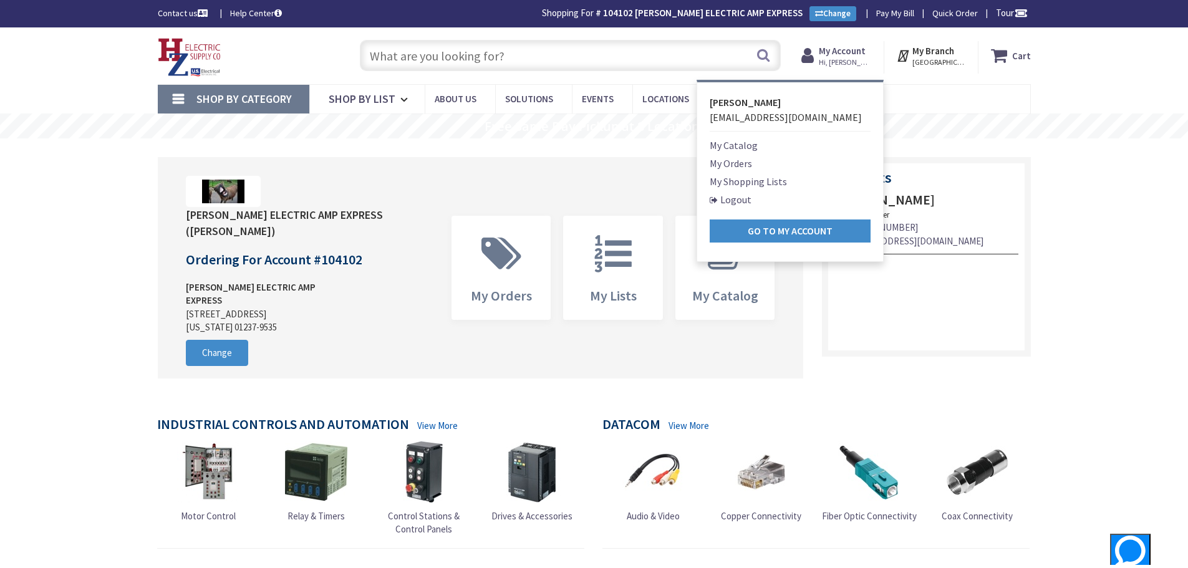
click at [736, 163] on link "My Orders" at bounding box center [730, 163] width 42 height 15
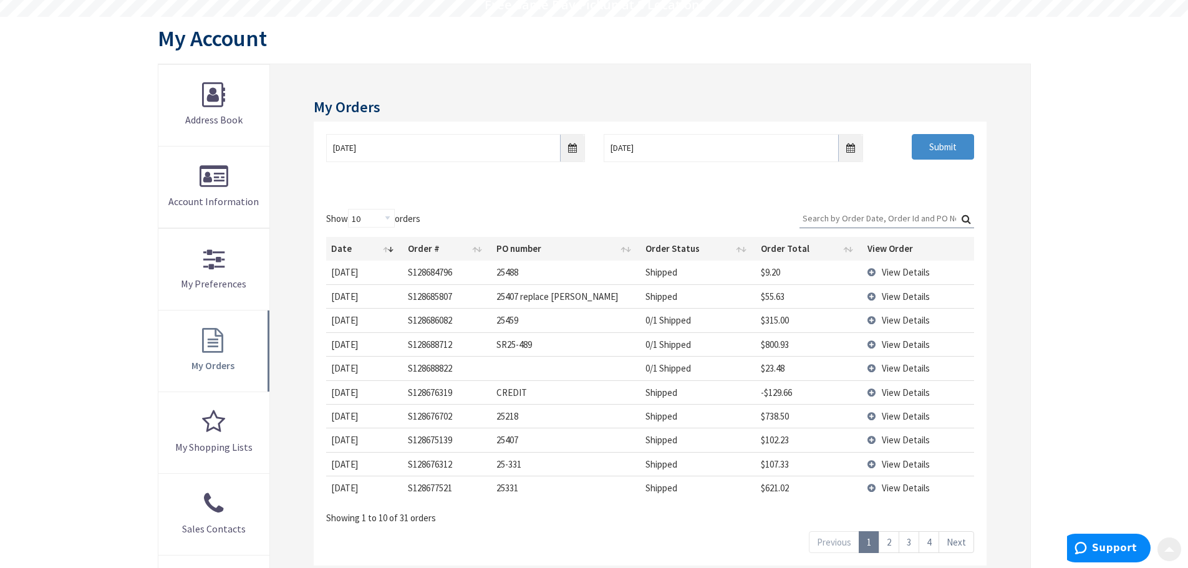
scroll to position [125, 0]
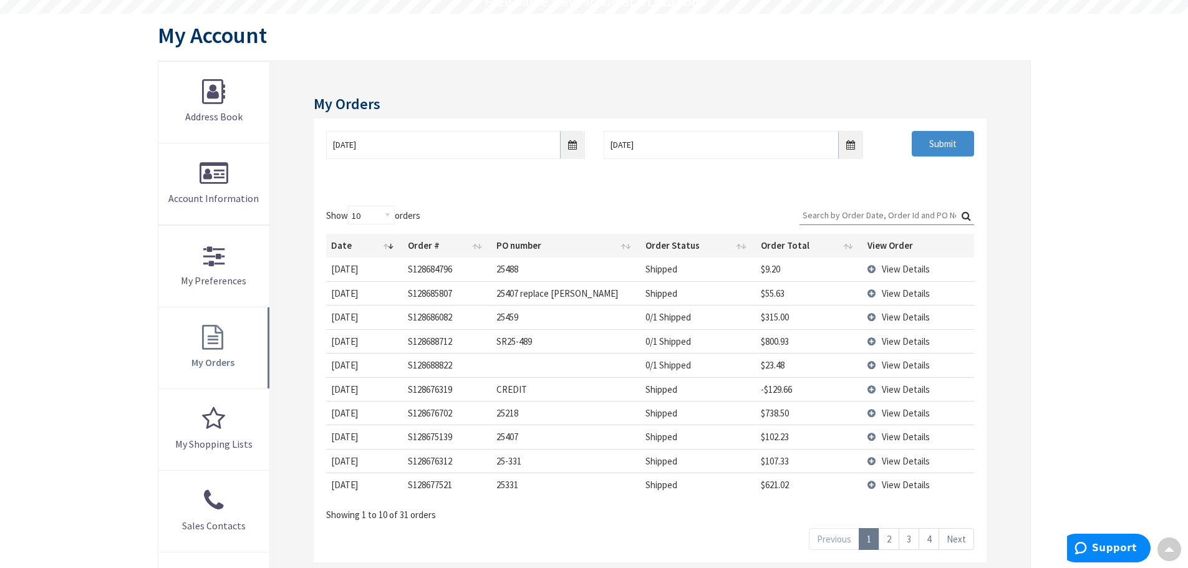
click at [873, 340] on td "View Details" at bounding box center [917, 341] width 111 height 24
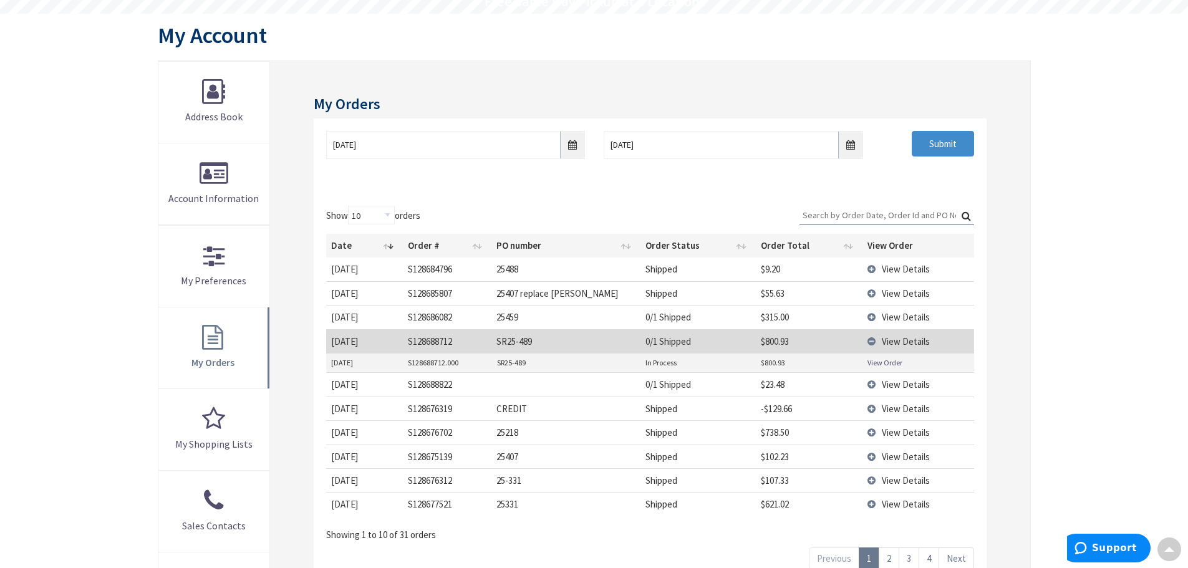
click at [877, 364] on link "View Order" at bounding box center [884, 362] width 35 height 11
click at [875, 340] on td "View Details" at bounding box center [917, 341] width 111 height 24
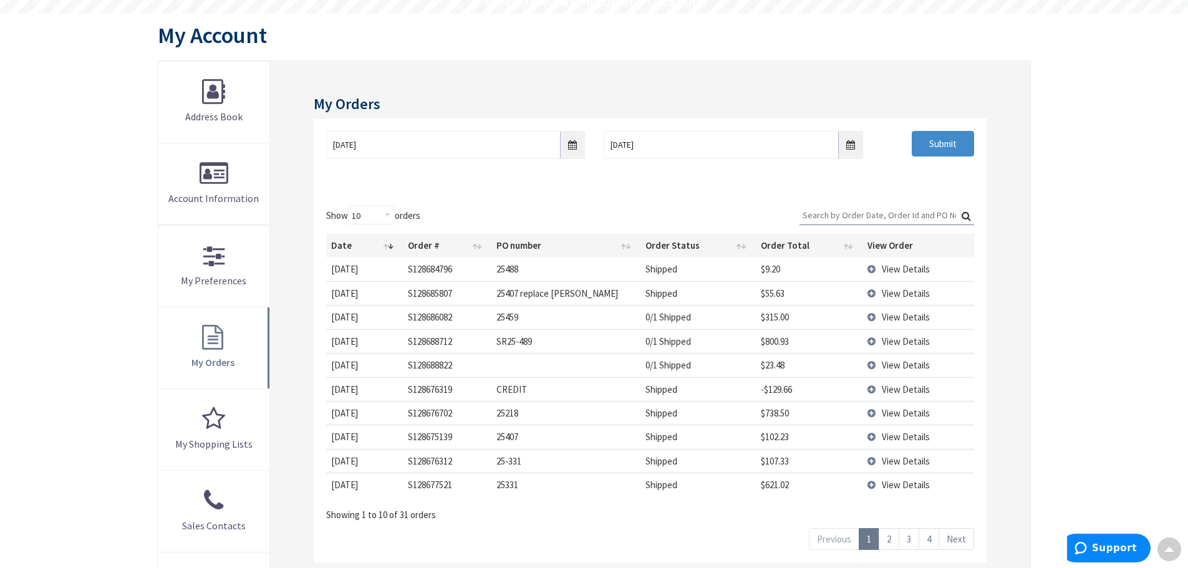
click at [870, 390] on td "View Details" at bounding box center [917, 389] width 111 height 24
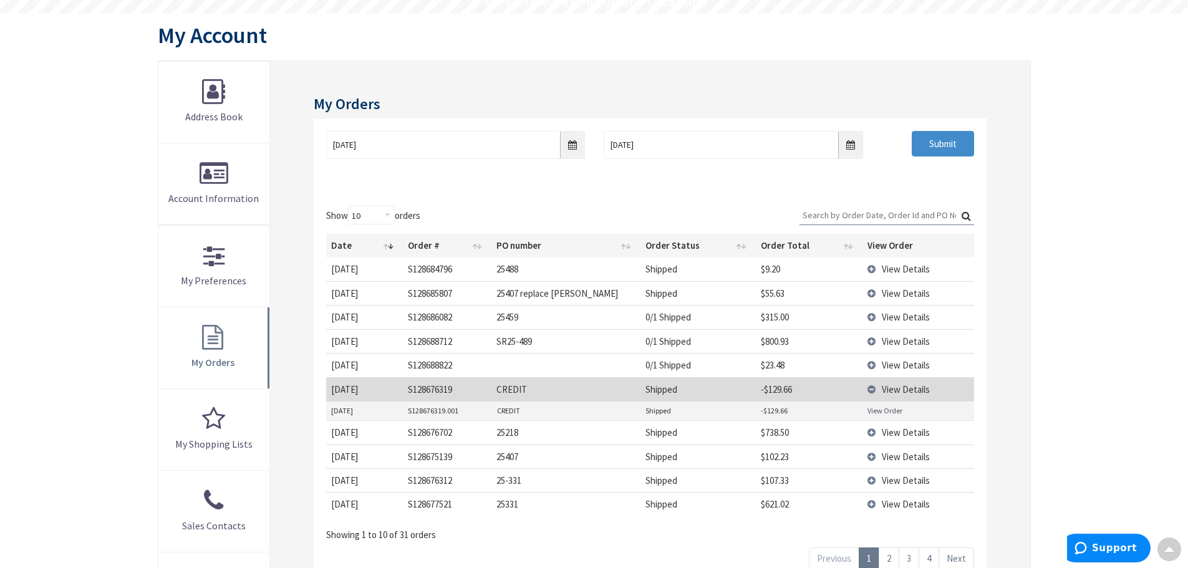
click at [877, 410] on link "View Order" at bounding box center [884, 410] width 35 height 11
click at [866, 390] on td "View Details" at bounding box center [917, 389] width 111 height 24
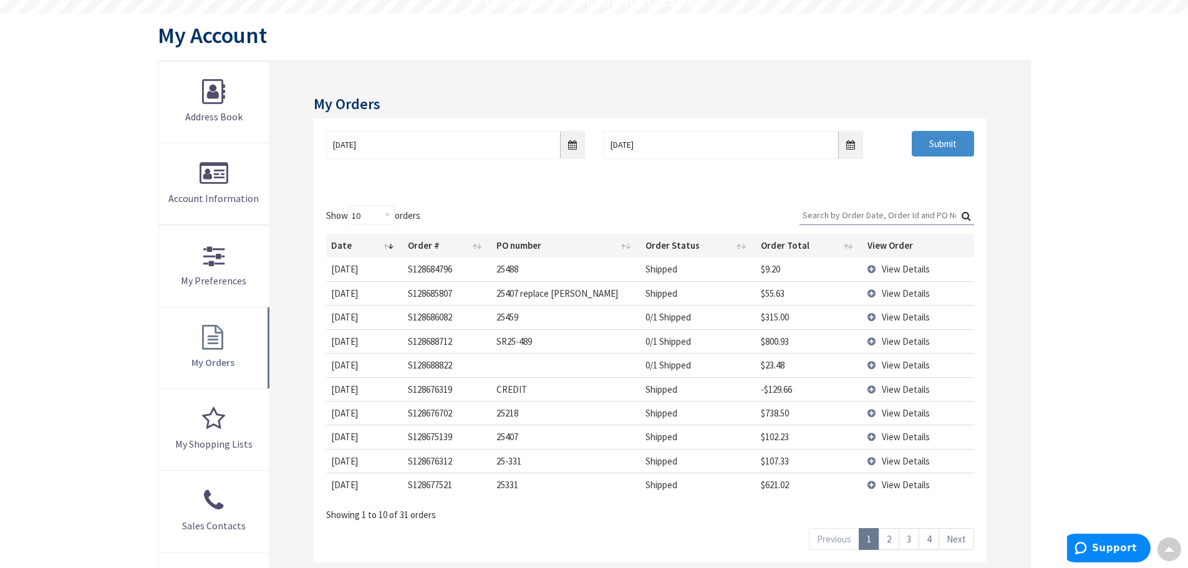
click at [875, 269] on td "View Details" at bounding box center [917, 268] width 111 height 23
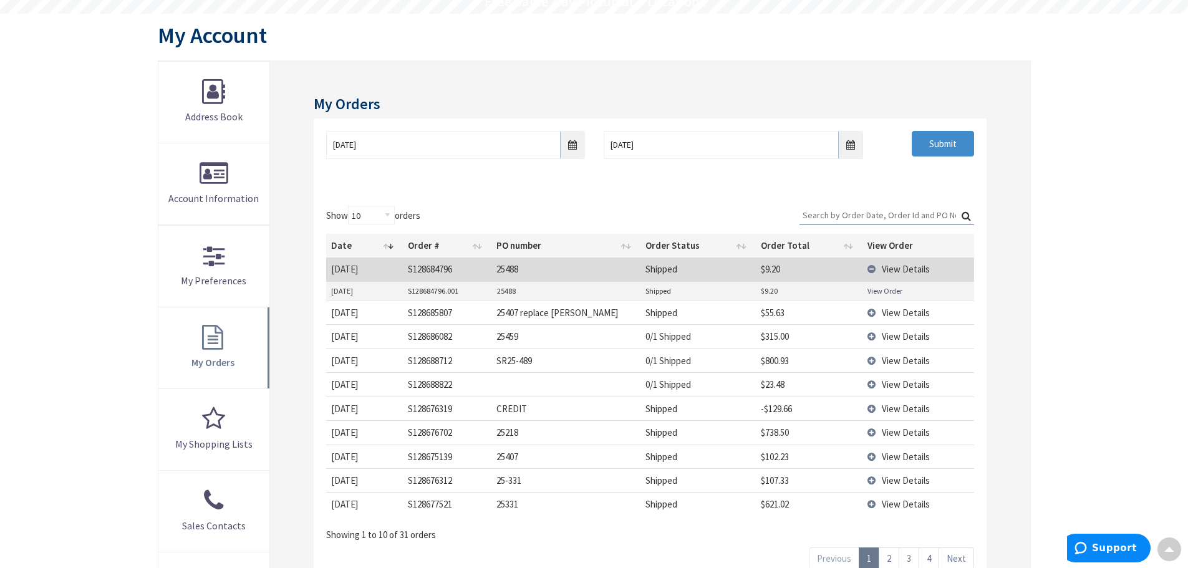
click at [871, 290] on link "View Order" at bounding box center [884, 291] width 35 height 11
click at [873, 267] on td "View Details" at bounding box center [917, 268] width 111 height 23
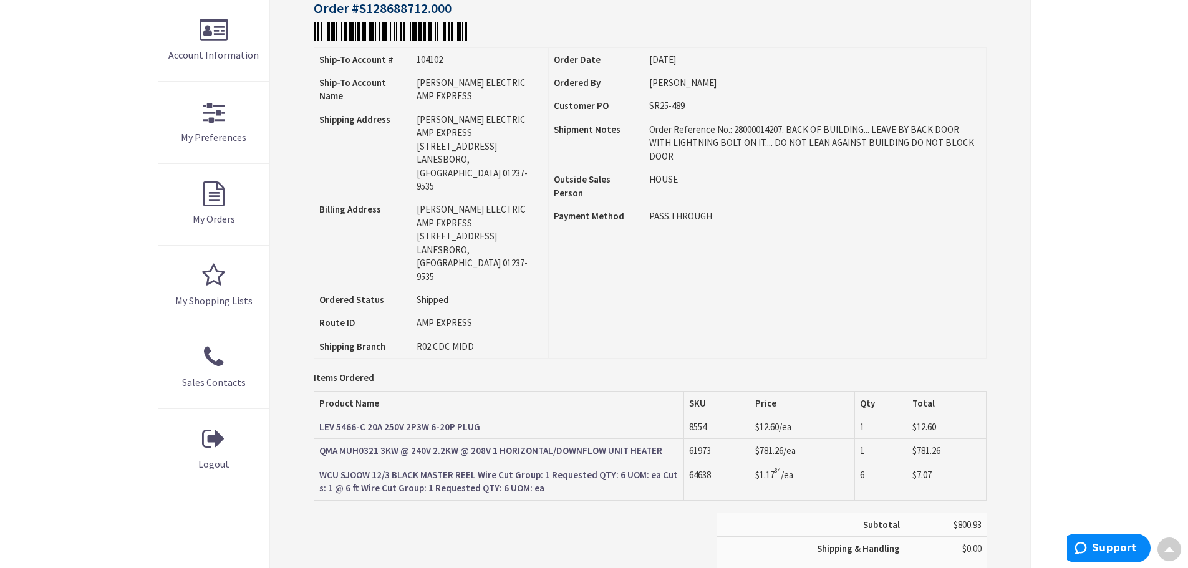
scroll to position [376, 0]
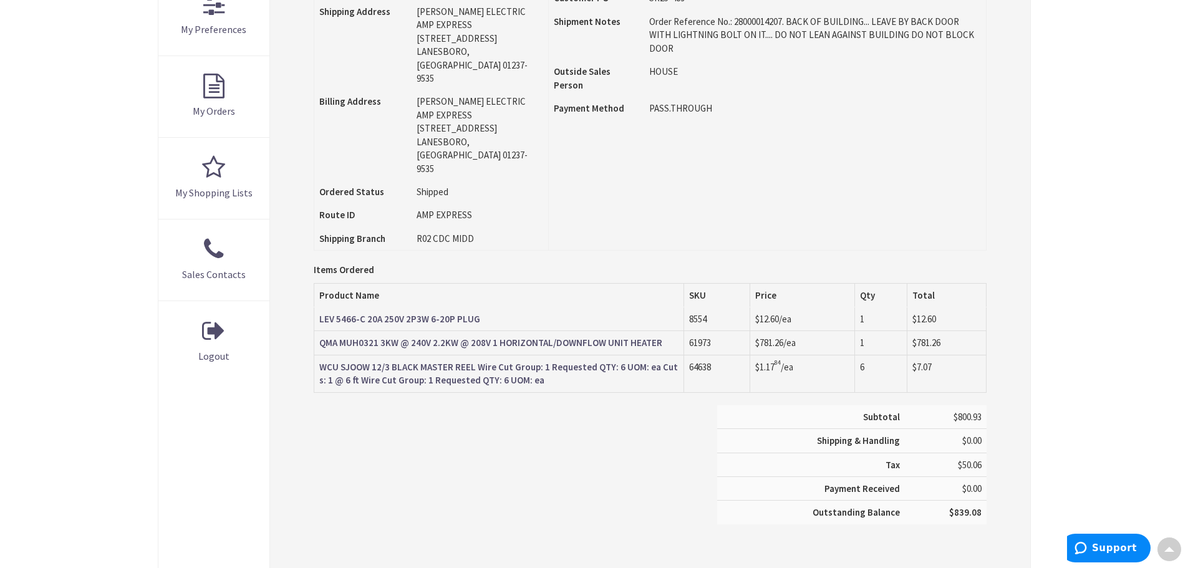
click at [559, 337] on strong "QMA MUH0321 3KW @ 240V 2.2KW @ 208V 1 HORIZONTAL/DOWNFLOW UNIT HEATER" at bounding box center [490, 343] width 343 height 12
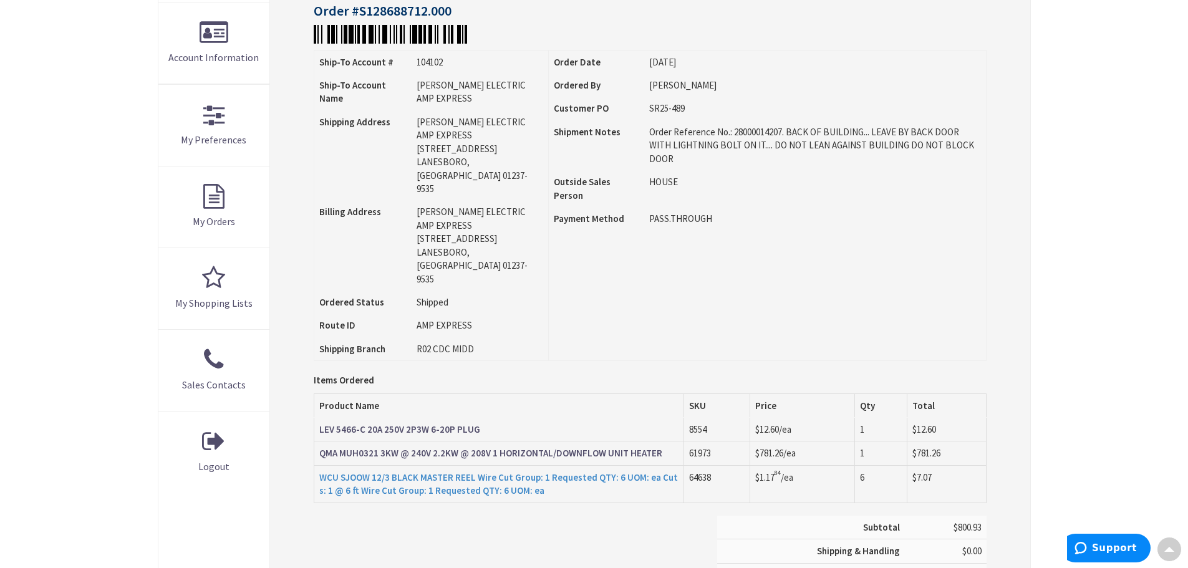
scroll to position [249, 0]
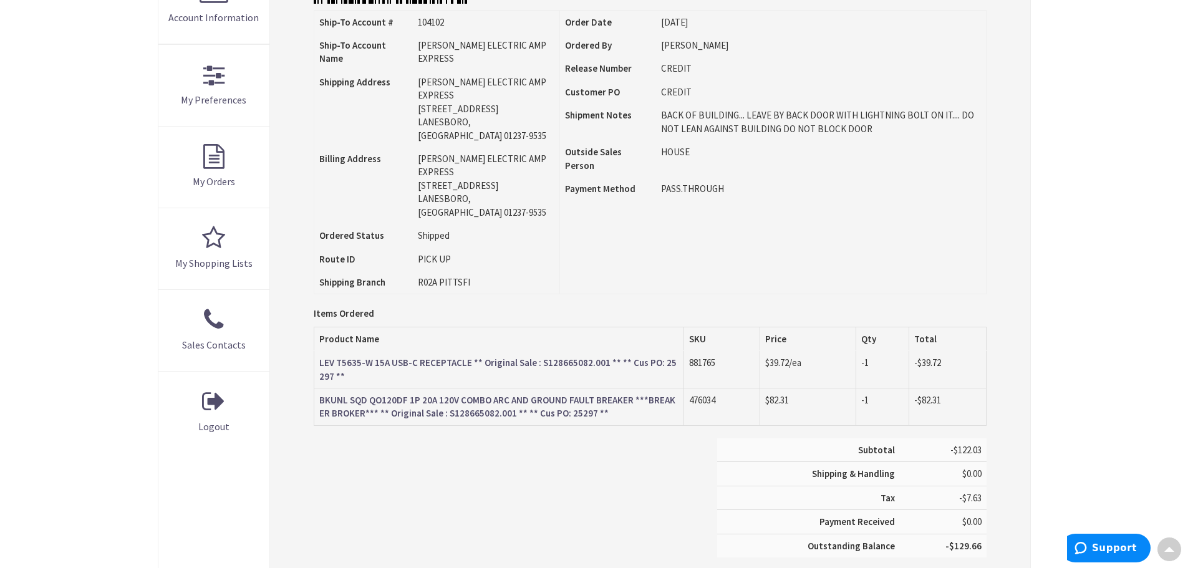
scroll to position [189, 0]
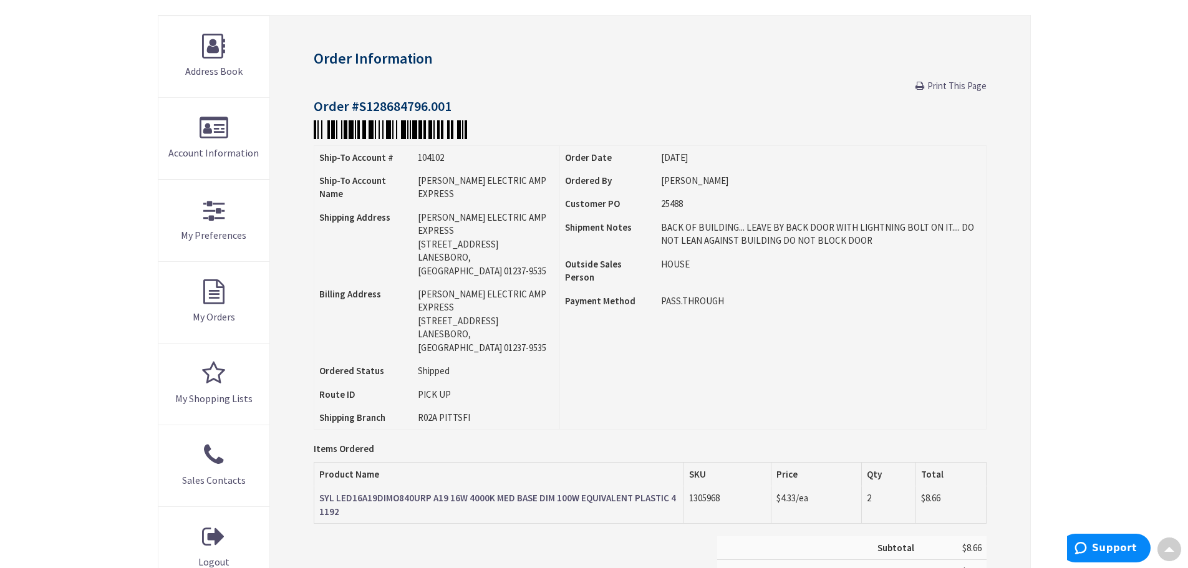
scroll to position [2, 0]
